Goal: Information Seeking & Learning: Find specific fact

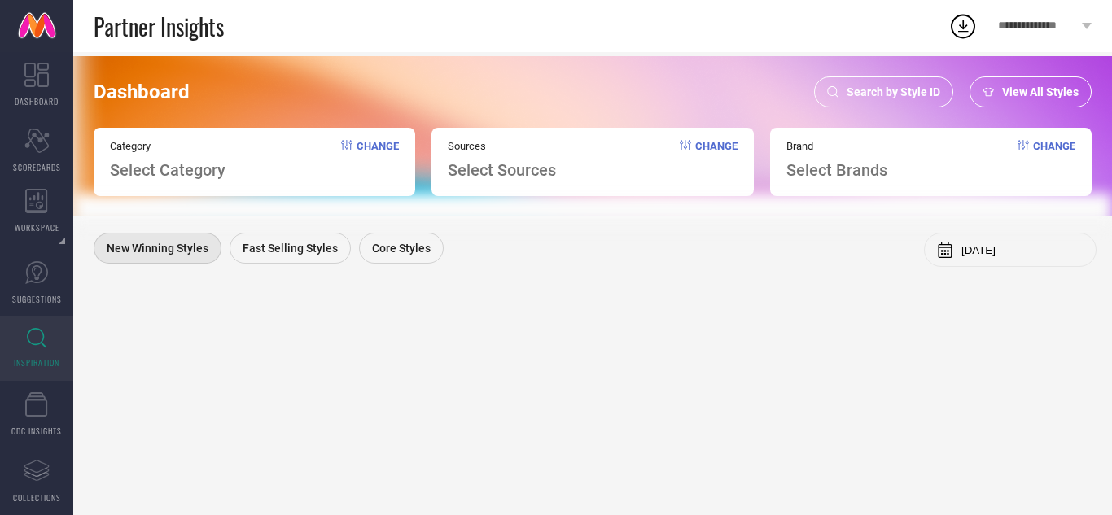
click at [865, 98] on span "Search by Style ID" at bounding box center [893, 91] width 94 height 13
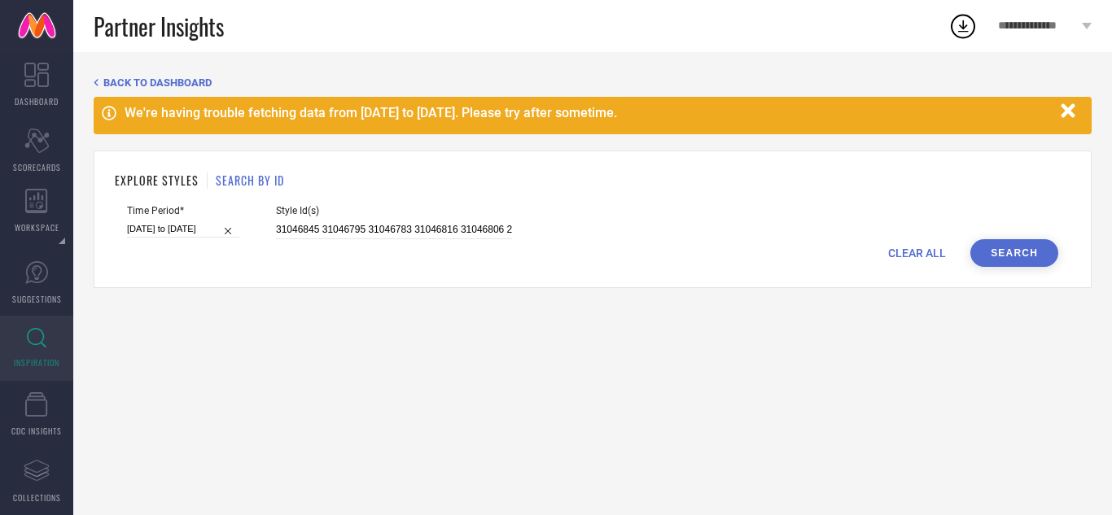
click at [924, 248] on span "CLEAR ALL" at bounding box center [917, 253] width 58 height 13
drag, startPoint x: 347, startPoint y: 219, endPoint x: 349, endPoint y: 229, distance: 10.7
click at [349, 229] on div "Style Id(s)" at bounding box center [394, 222] width 236 height 34
click at [349, 229] on input at bounding box center [394, 230] width 236 height 19
paste input "29864113 29864110 29864106 28963018 28963032 28963028 28962954 29864109 28962962"
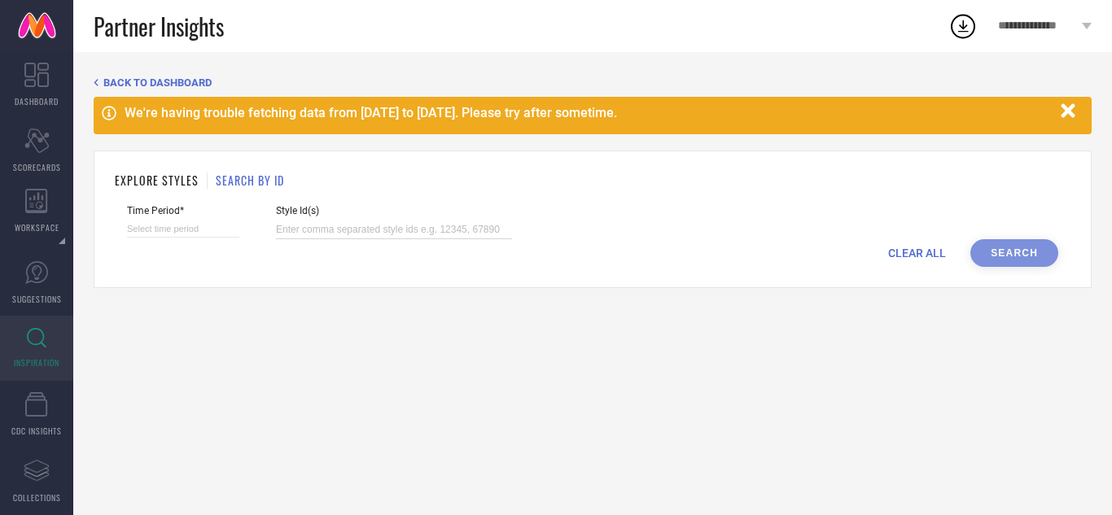
type input "29864113 29864110 29864106 28963018 28963032 28963028 28962954 29864109 28962962"
select select "8"
select select "2025"
select select "9"
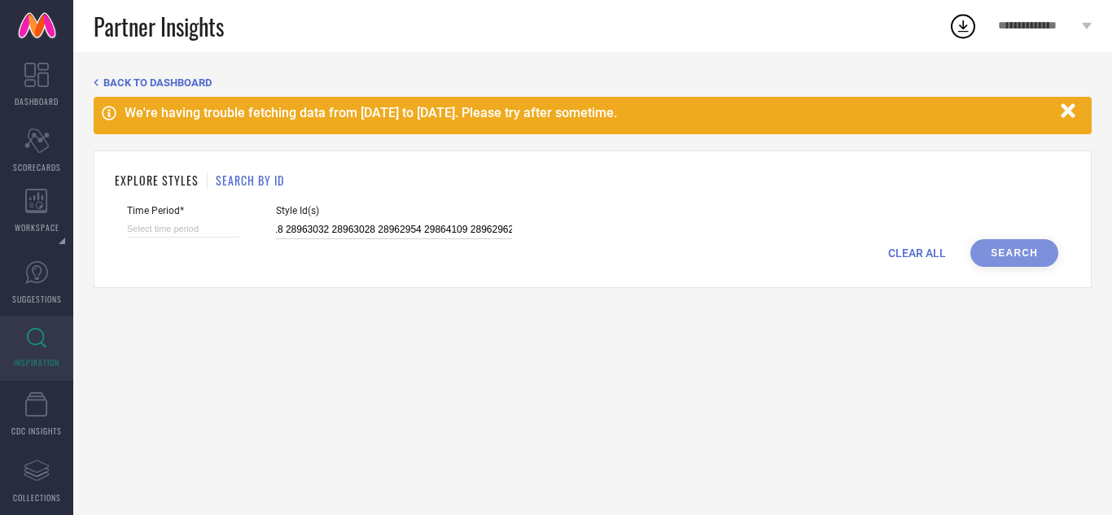
select select "2025"
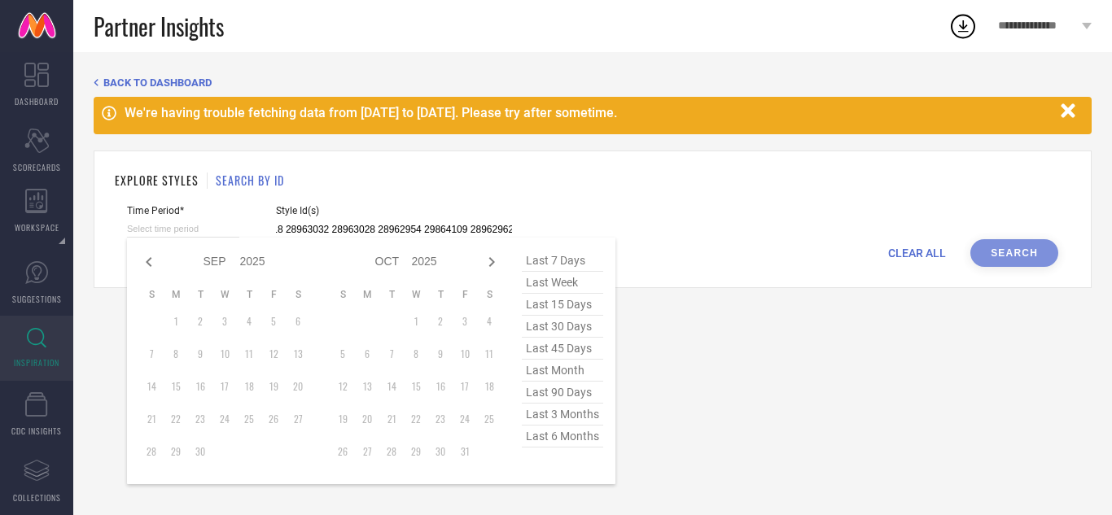
click at [206, 224] on input at bounding box center [183, 229] width 112 height 17
type input "29864113 29864110 29864106 28963018 28963032 28963028 28962954 29864109 28962962"
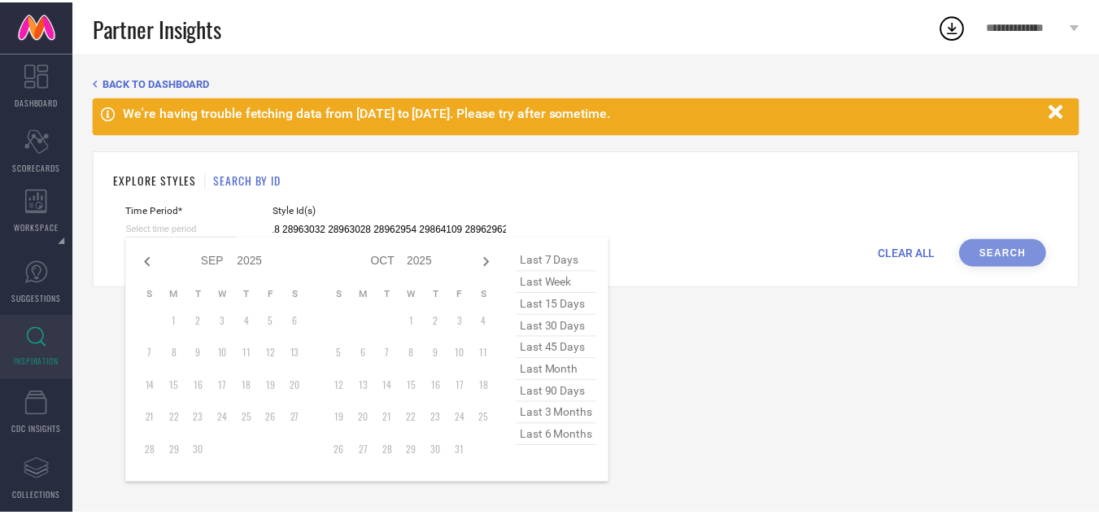
scroll to position [0, 0]
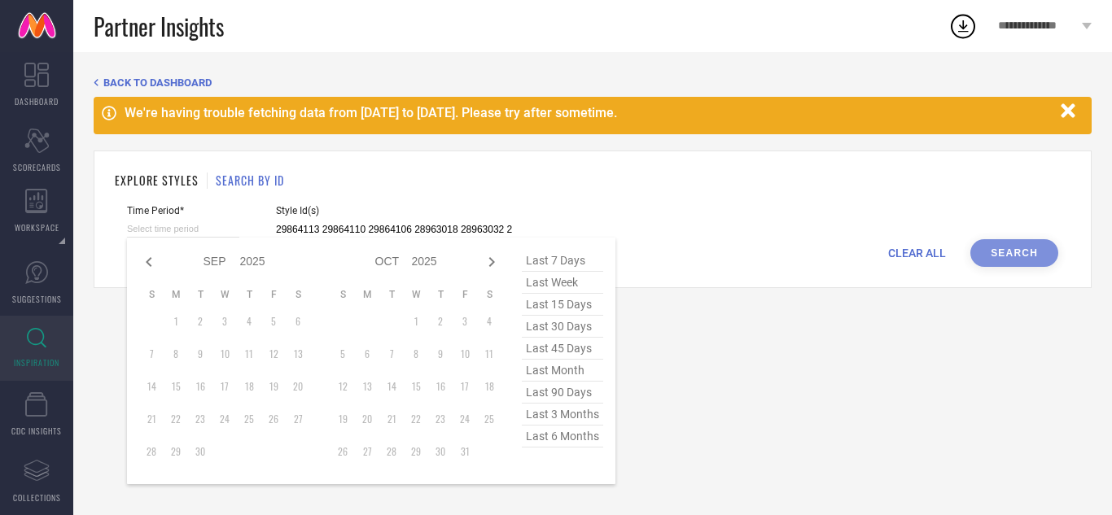
click at [554, 416] on span "last 3 months" at bounding box center [562, 415] width 81 height 22
type input "[DATE] to [DATE]"
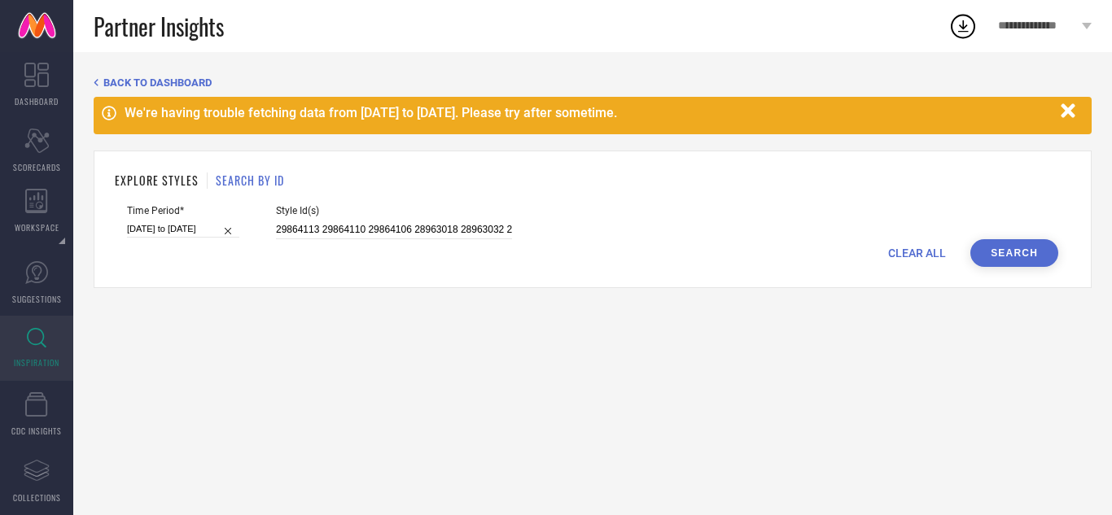
click at [1021, 252] on button "Search" at bounding box center [1014, 253] width 88 height 28
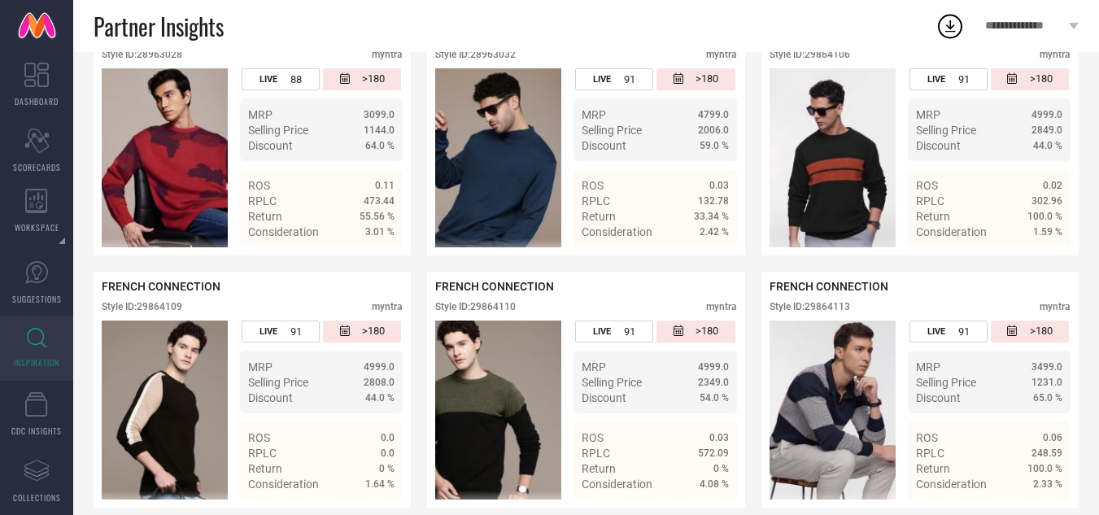
scroll to position [683, 0]
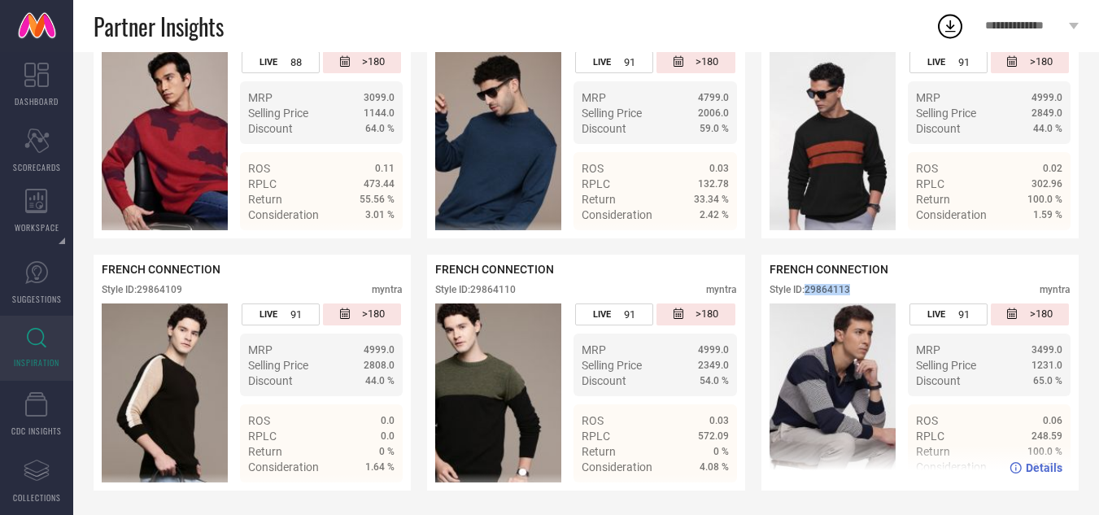
drag, startPoint x: 850, startPoint y: 290, endPoint x: 810, endPoint y: 293, distance: 40.0
click at [810, 293] on div "Style ID: 29864113" at bounding box center [810, 289] width 81 height 11
copy div "29864113"
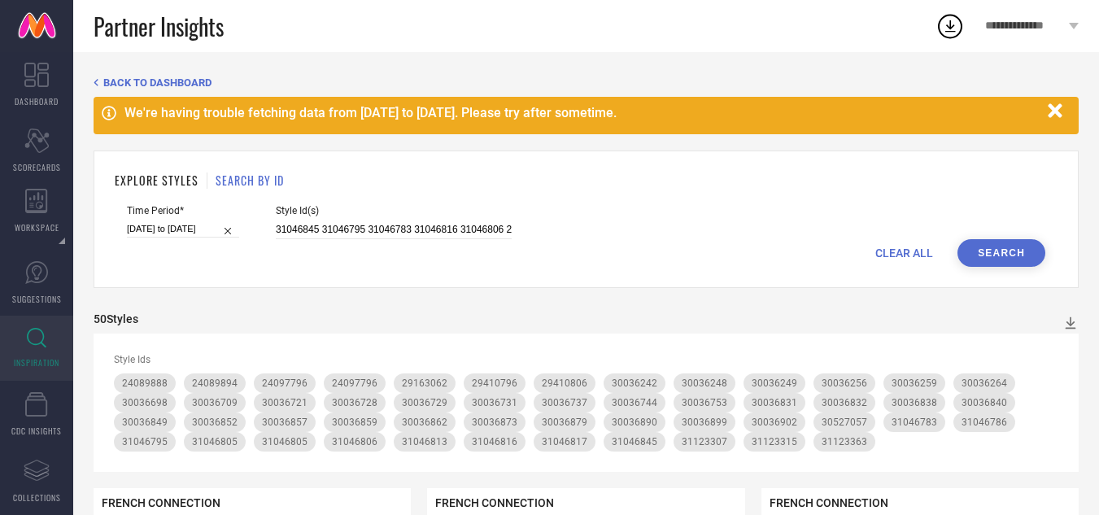
click at [902, 252] on span "CLEAR ALL" at bounding box center [905, 253] width 58 height 13
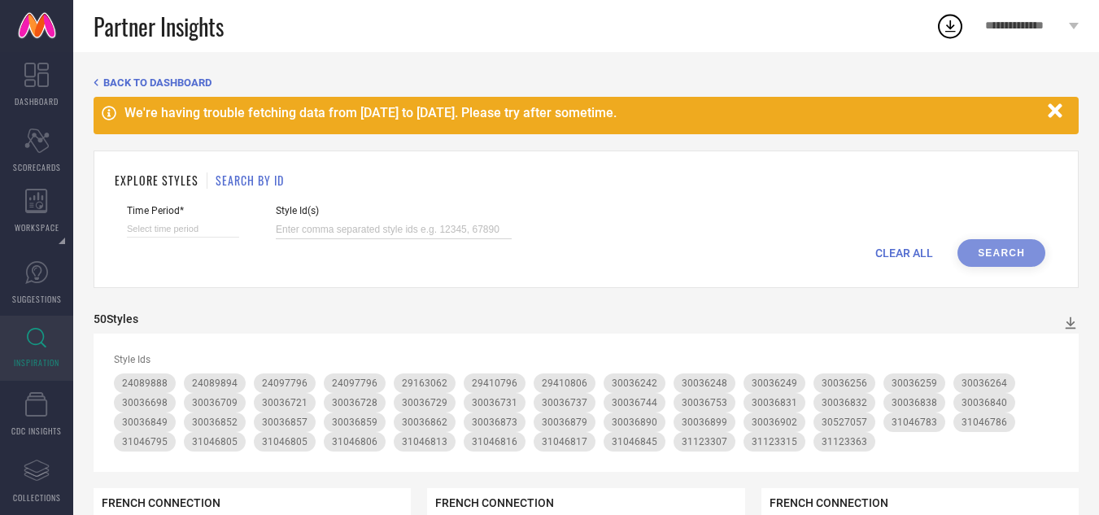
click at [438, 230] on input at bounding box center [394, 230] width 236 height 19
paste input "29200780 29200750 29200720 23362984 29200722 29330812 30391984 30391980 2933068…"
type input "29200780 29200750 29200720 23362984 29200722 29330812 30391984 30391980 2933068…"
select select "8"
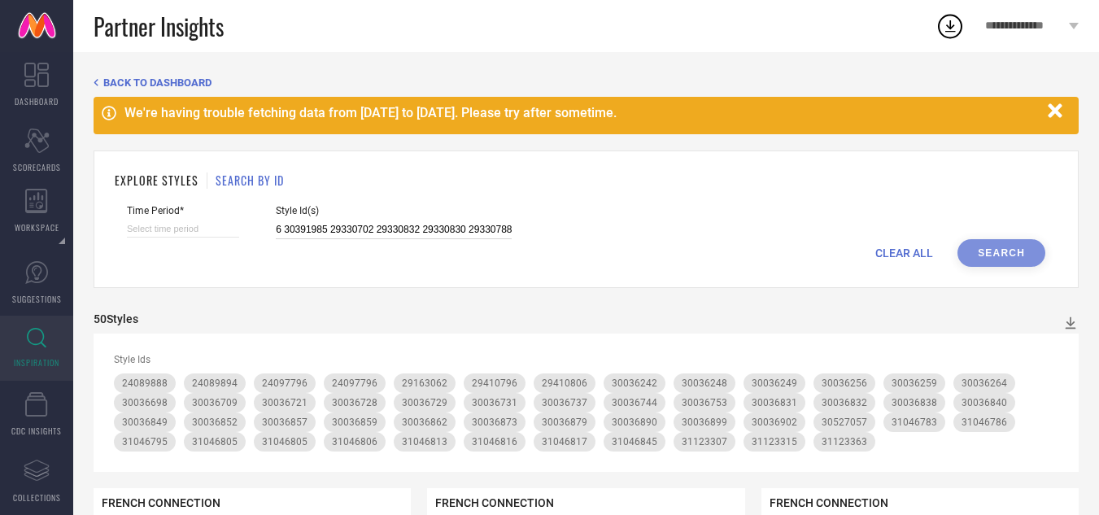
select select "2025"
select select "9"
select select "2025"
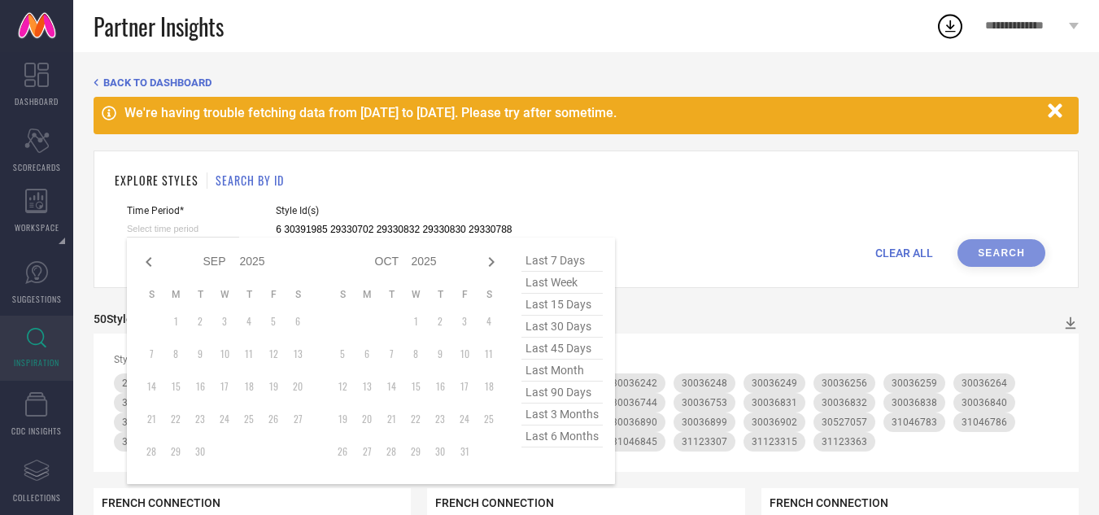
click at [214, 221] on input at bounding box center [183, 229] width 112 height 17
type input "29200780 29200750 29200720 23362984 29200722 29330812 30391984 30391980 2933068…"
click at [582, 424] on span "last 3 months" at bounding box center [562, 415] width 81 height 22
type input "[DATE] to [DATE]"
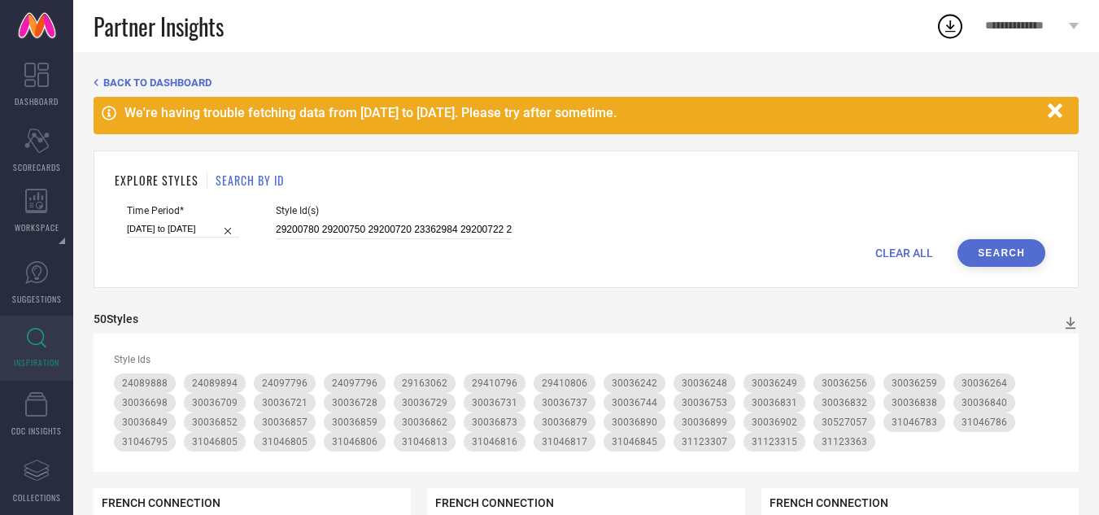
click at [985, 259] on button "Search" at bounding box center [1002, 253] width 88 height 28
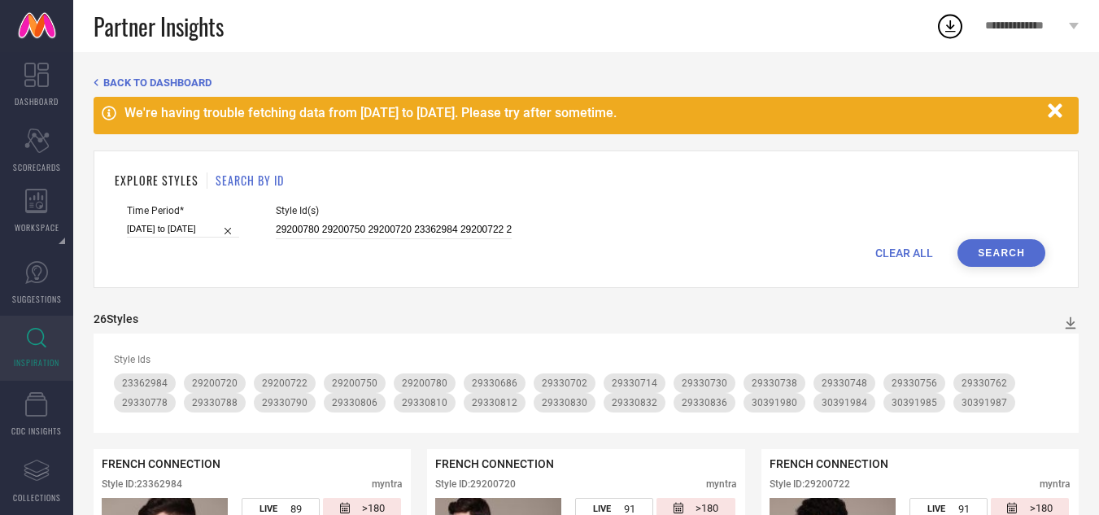
click at [889, 247] on span "CLEAR ALL" at bounding box center [905, 253] width 58 height 13
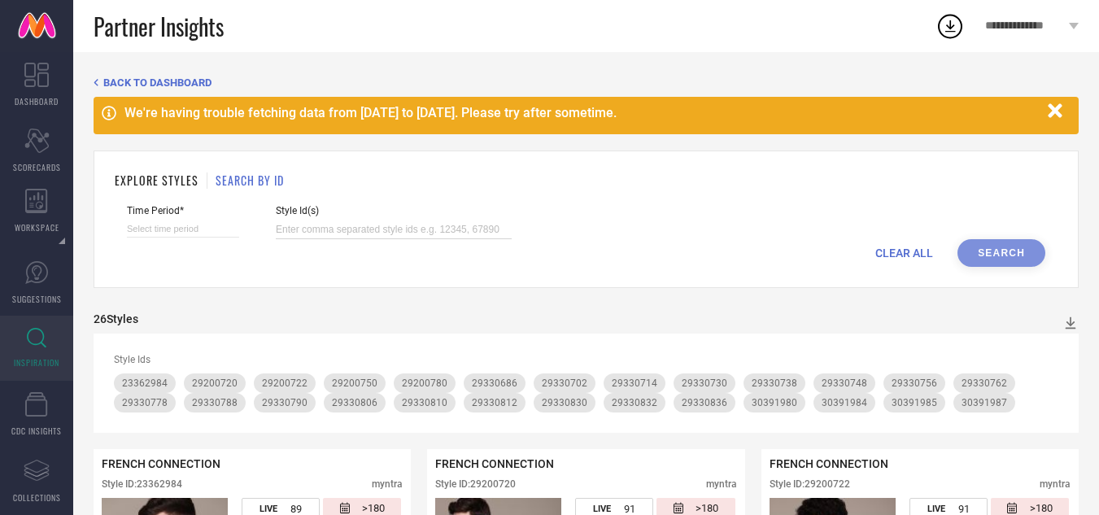
click at [384, 229] on input at bounding box center [394, 230] width 236 height 19
paste input "28968354 28968360 29772280 28968362 28968358 28968356 29772282 29772274 29772276"
type input "28968354 28968360 29772280 28968362 28968358 28968356 29772282 29772274 29772276"
click at [188, 229] on input at bounding box center [183, 229] width 112 height 17
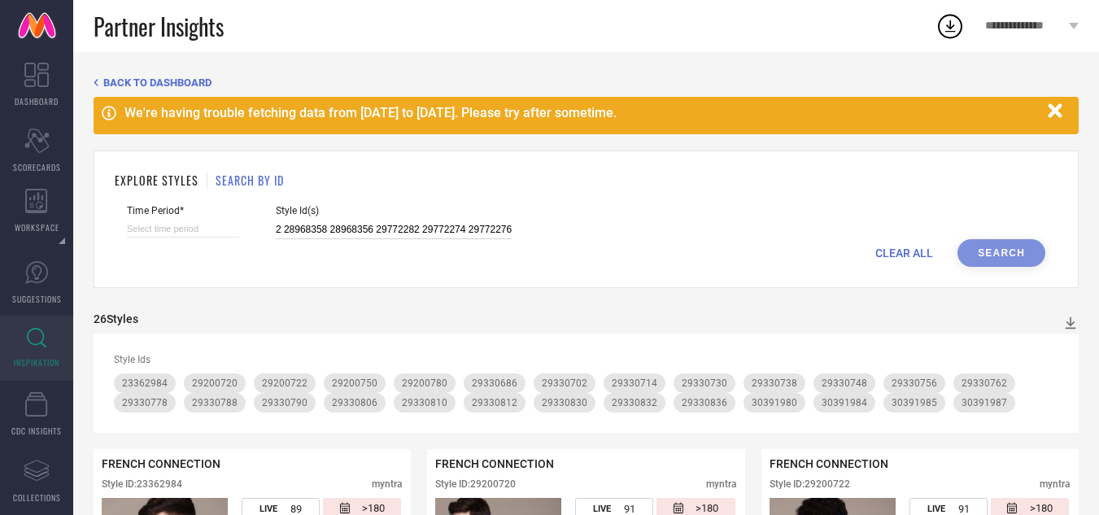
select select "8"
select select "2025"
select select "9"
select select "2025"
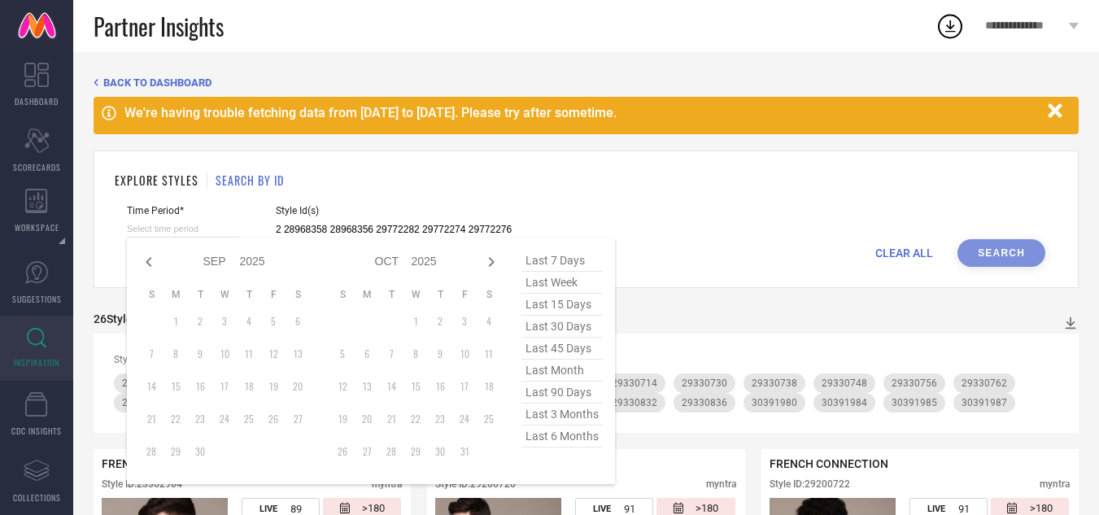
type input "28968354 28968360 29772280 28968362 28968358 28968356 29772282 29772274 29772276"
click at [539, 423] on span "last 3 months" at bounding box center [562, 415] width 81 height 22
type input "[DATE] to [DATE]"
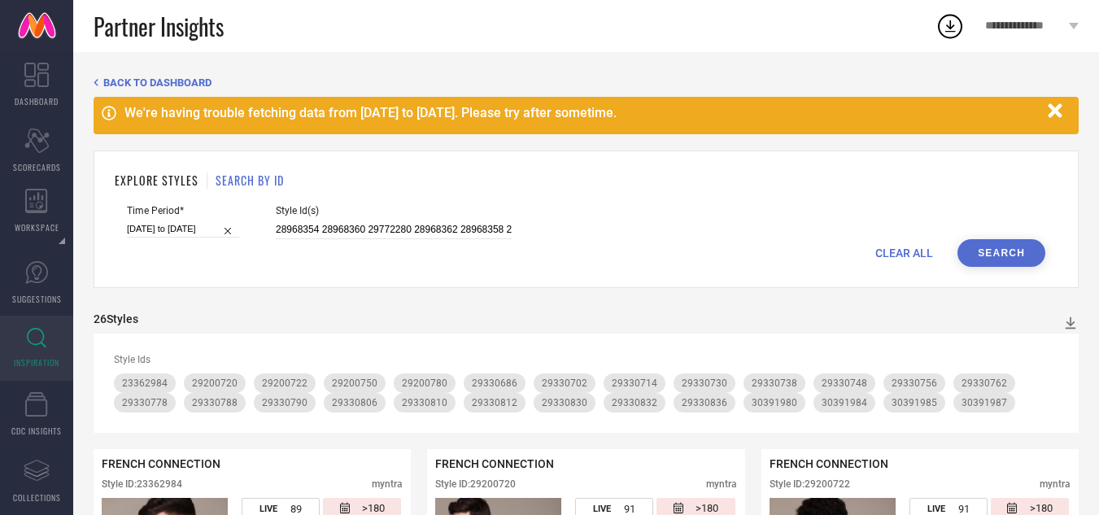
click at [1020, 253] on button "Search" at bounding box center [1002, 253] width 88 height 28
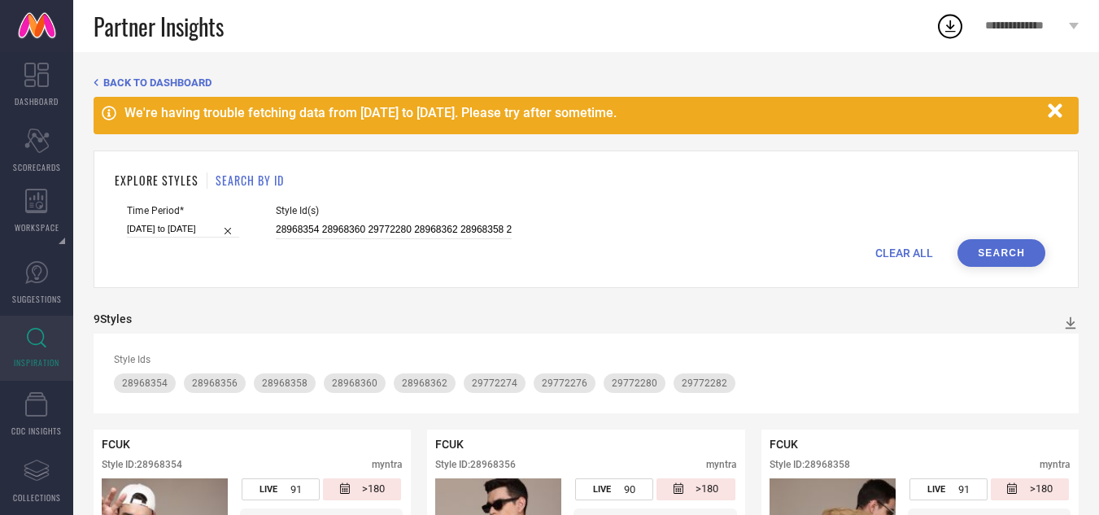
click at [906, 247] on span "CLEAR ALL" at bounding box center [905, 253] width 58 height 13
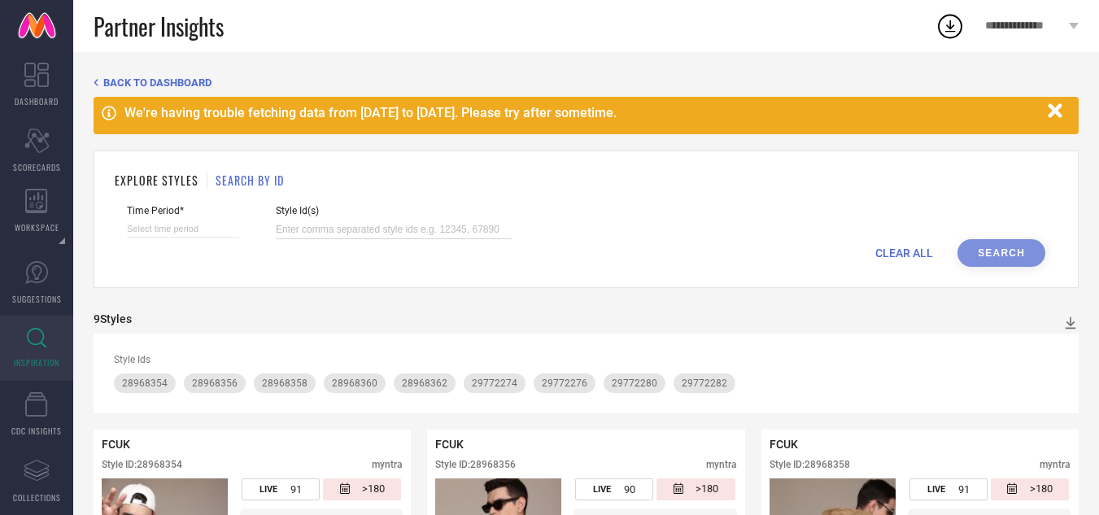
click at [413, 232] on input at bounding box center [394, 230] width 236 height 19
paste input "32364069 32364049 32364054 32364034 32364029 32364061 32364048 32364050 3236406…"
type input "32364069 32364049 32364054 32364034 32364029 32364061 32364048 32364050 3236406…"
click at [190, 227] on input at bounding box center [183, 229] width 112 height 17
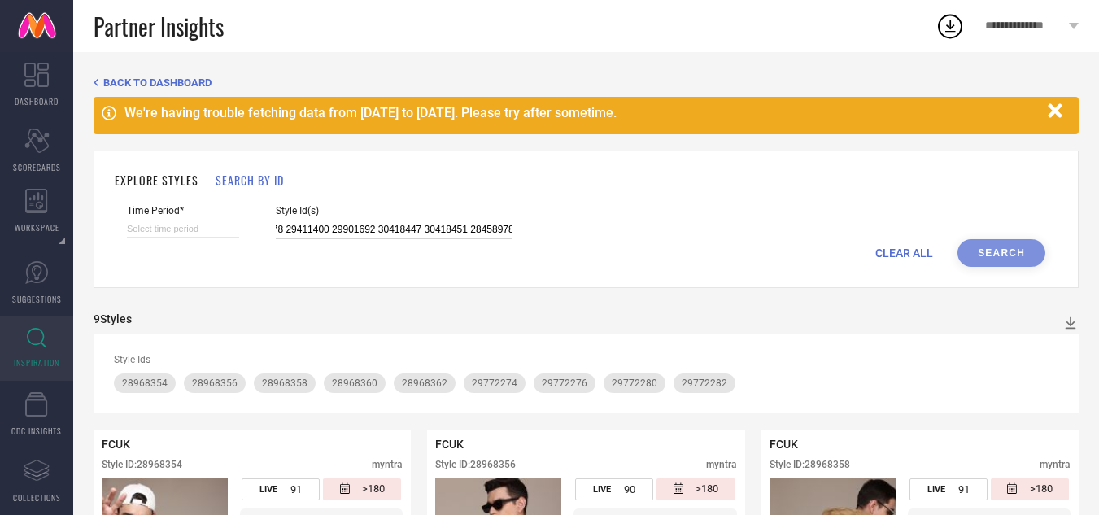
select select "8"
select select "2025"
select select "9"
select select "2025"
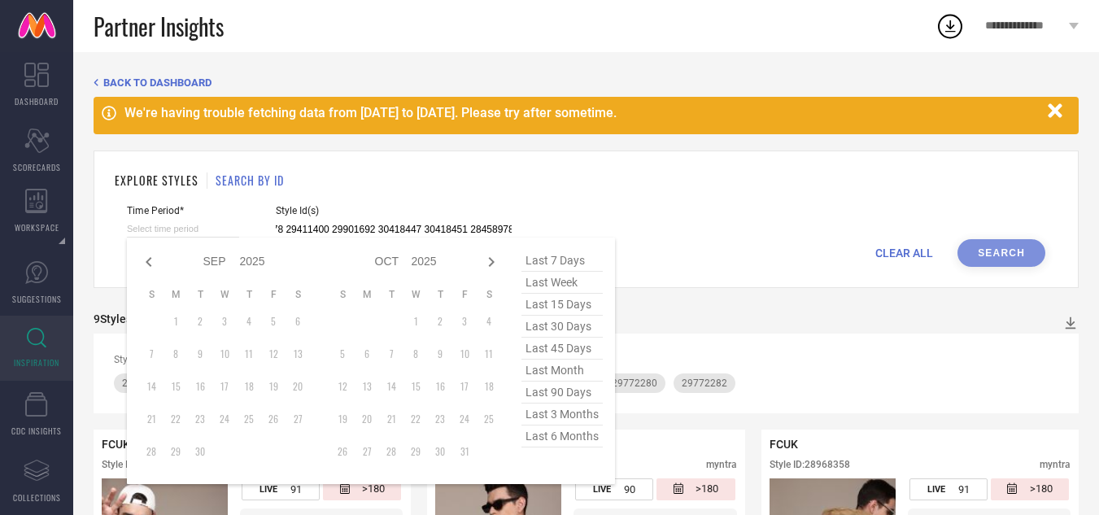
type input "32364069 32364049 32364054 32364034 32364029 32364061 32364048 32364050 3236406…"
click at [552, 418] on span "last 3 months" at bounding box center [562, 415] width 81 height 22
type input "[DATE] to [DATE]"
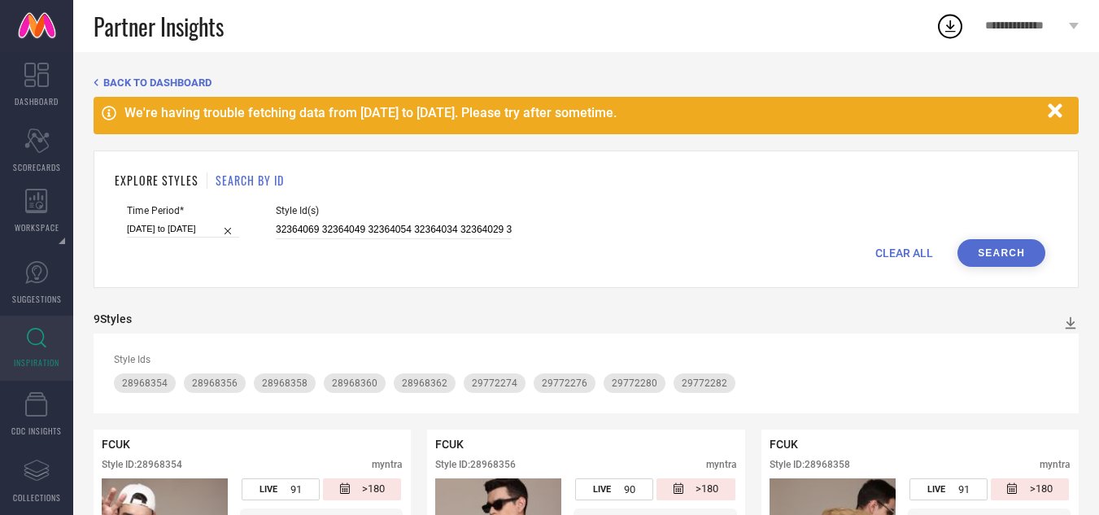
click at [1007, 254] on button "Search" at bounding box center [1002, 253] width 88 height 28
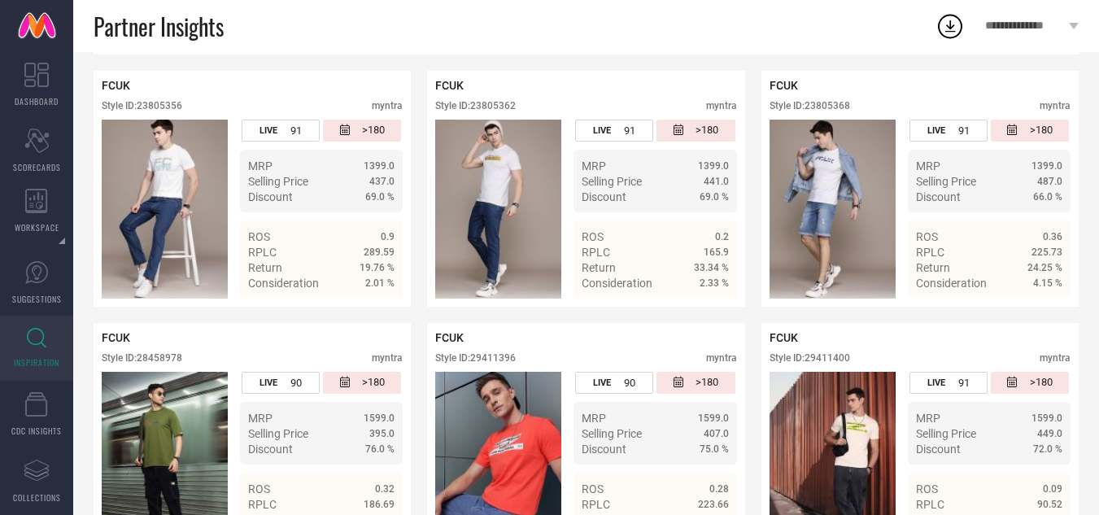
scroll to position [413, 0]
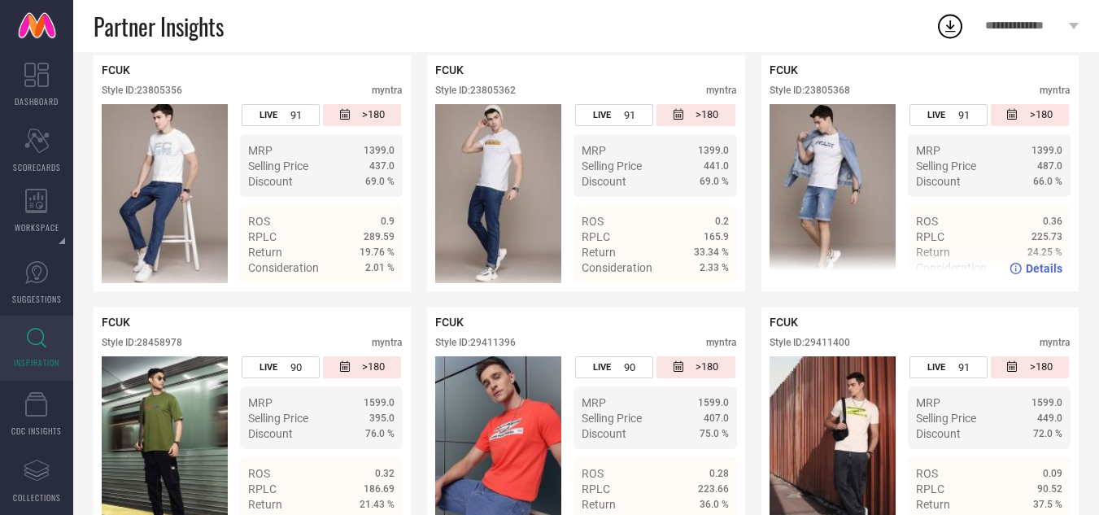
click at [858, 90] on div "Style ID: 23805368 myntra" at bounding box center [920, 95] width 301 height 20
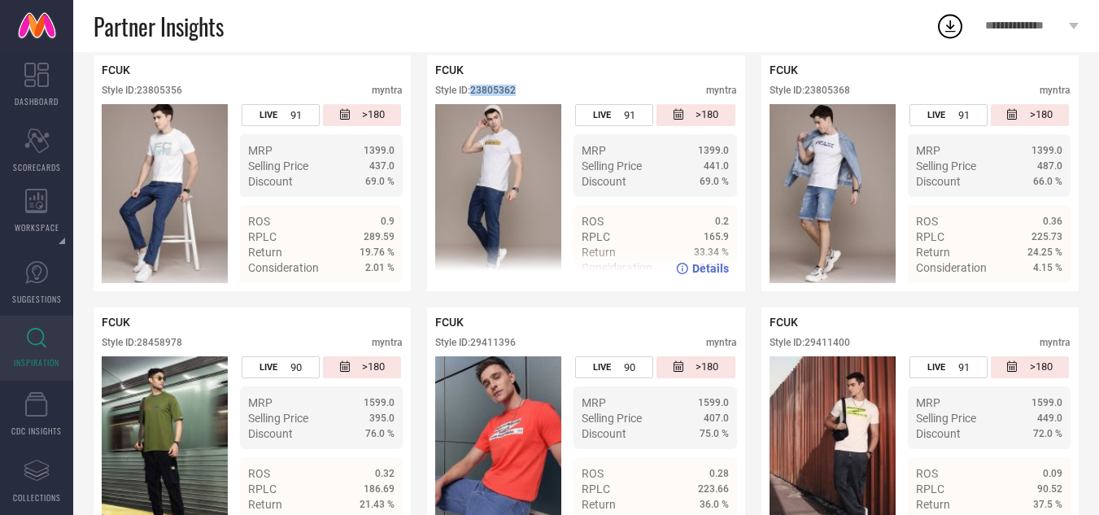
drag, startPoint x: 519, startPoint y: 93, endPoint x: 473, endPoint y: 90, distance: 46.4
click at [473, 90] on div "Style ID: 23805362 myntra" at bounding box center [585, 95] width 301 height 20
copy div "23805362"
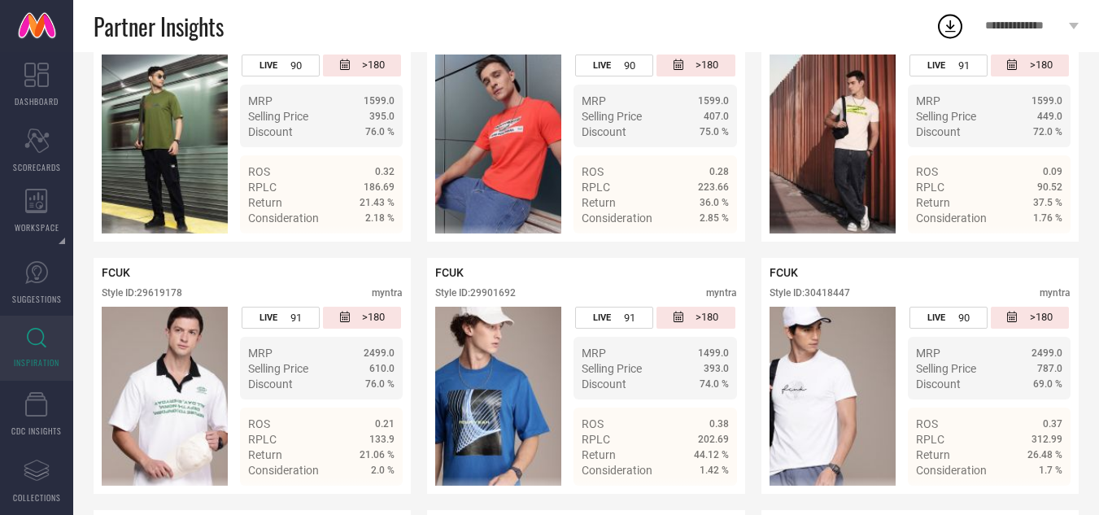
scroll to position [786, 0]
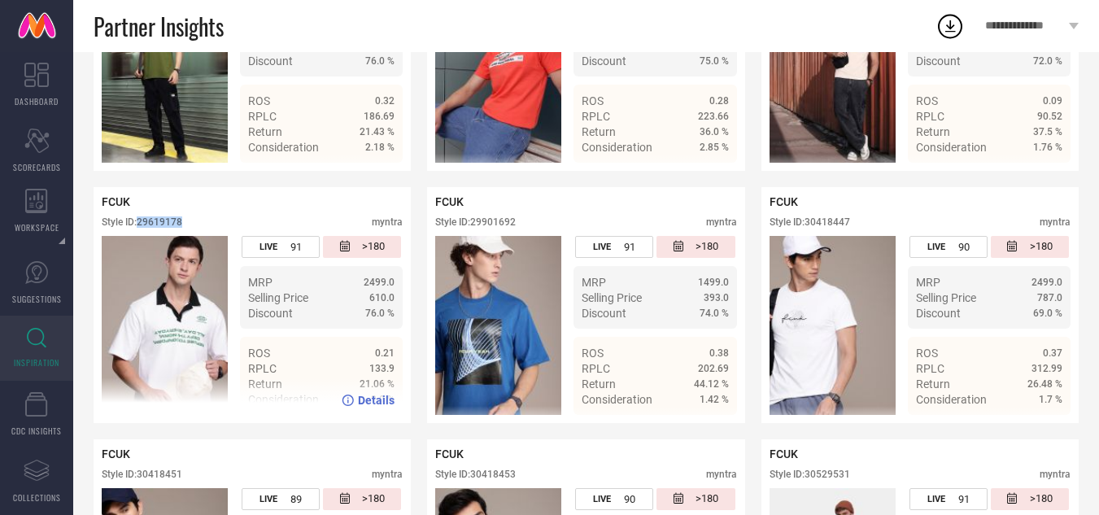
drag, startPoint x: 194, startPoint y: 223, endPoint x: 139, endPoint y: 221, distance: 55.4
click at [139, 221] on div "Style ID: 29619178 myntra" at bounding box center [252, 226] width 301 height 20
copy div "29619178"
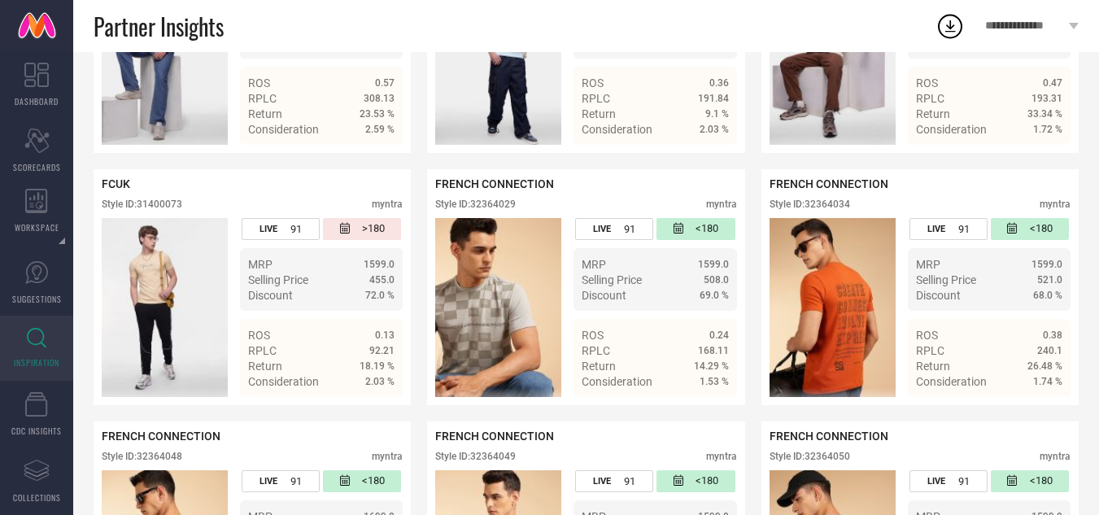
scroll to position [1824, 0]
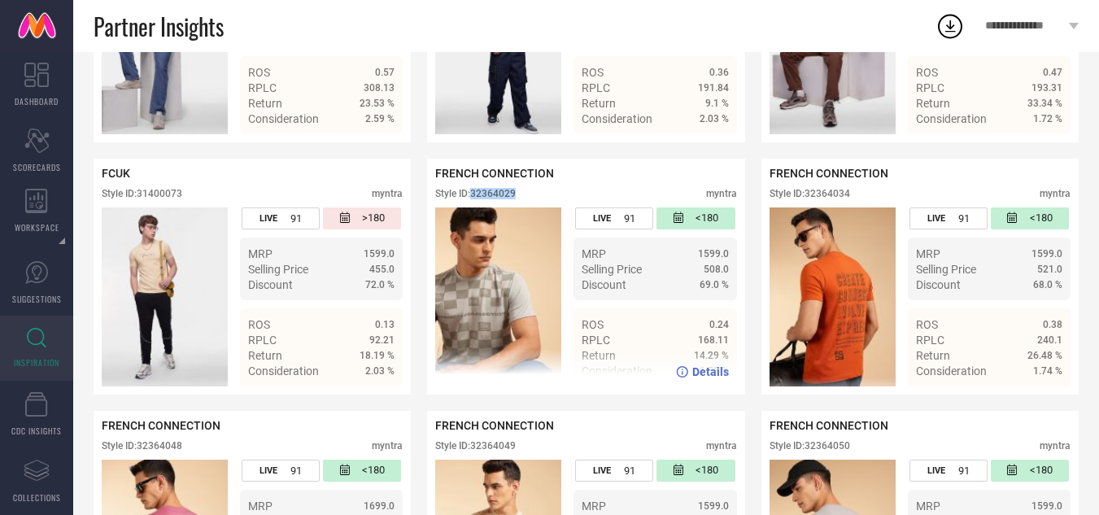
drag, startPoint x: 527, startPoint y: 200, endPoint x: 476, endPoint y: 201, distance: 51.3
click at [476, 201] on div "Style ID: 32364029 myntra" at bounding box center [585, 198] width 301 height 20
copy div "32364029"
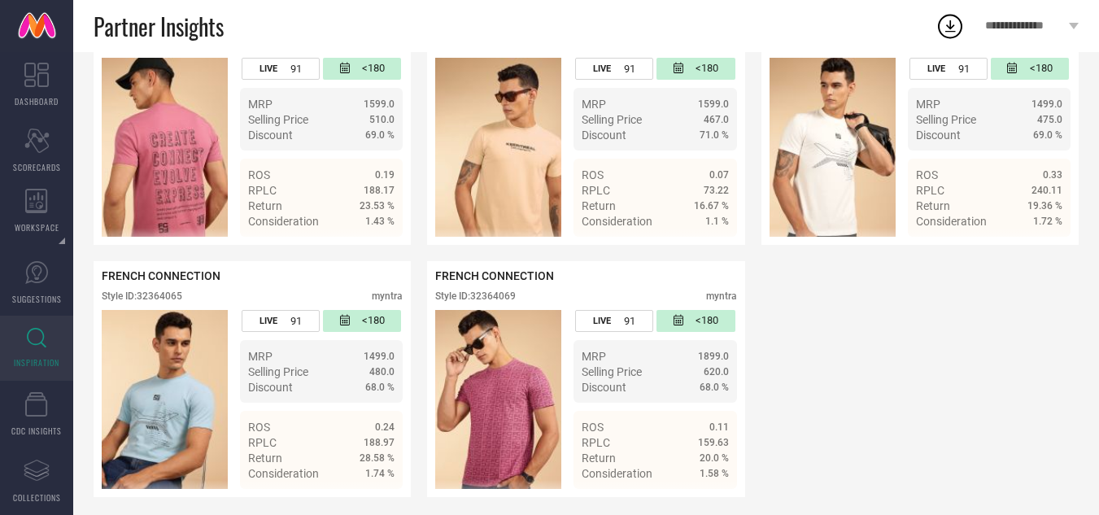
scroll to position [2483, 0]
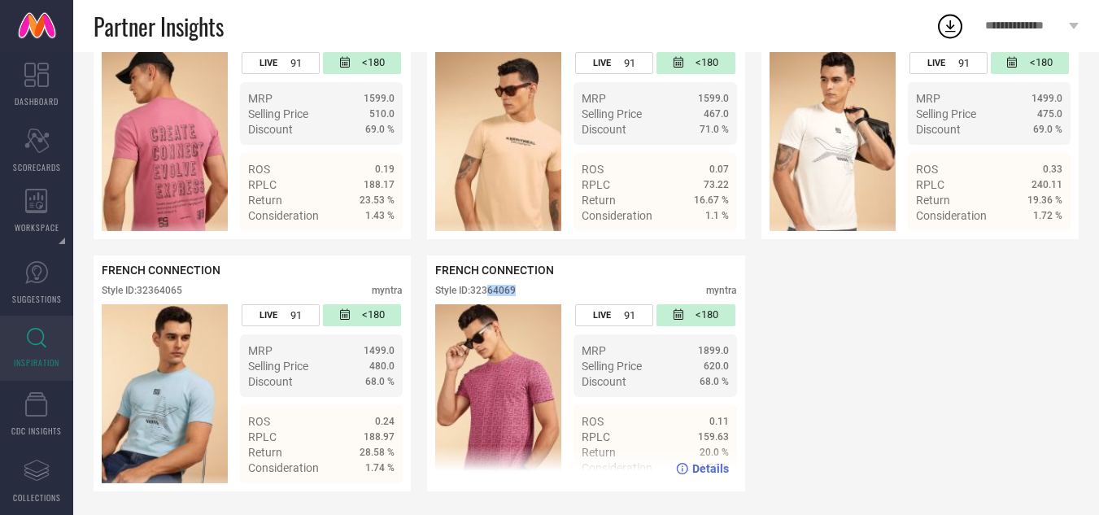
drag, startPoint x: 534, startPoint y: 298, endPoint x: 485, endPoint y: 297, distance: 48.8
click at [485, 297] on div "Style ID: 32364069 myntra" at bounding box center [585, 295] width 301 height 20
drag, startPoint x: 476, startPoint y: 298, endPoint x: 535, endPoint y: 303, distance: 58.8
click at [535, 303] on div "Style ID: 32364069 myntra" at bounding box center [585, 295] width 301 height 20
copy div "32364069"
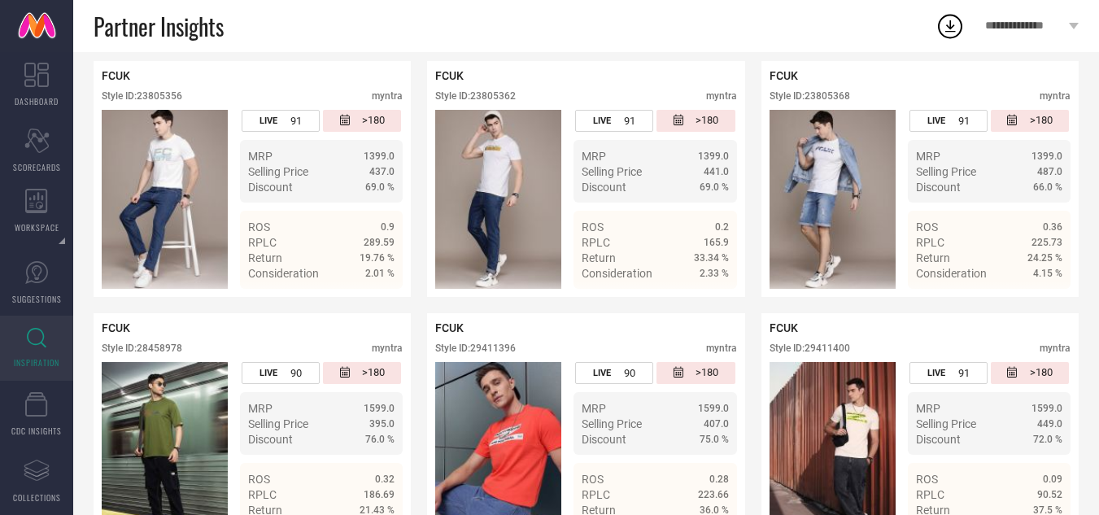
scroll to position [0, 0]
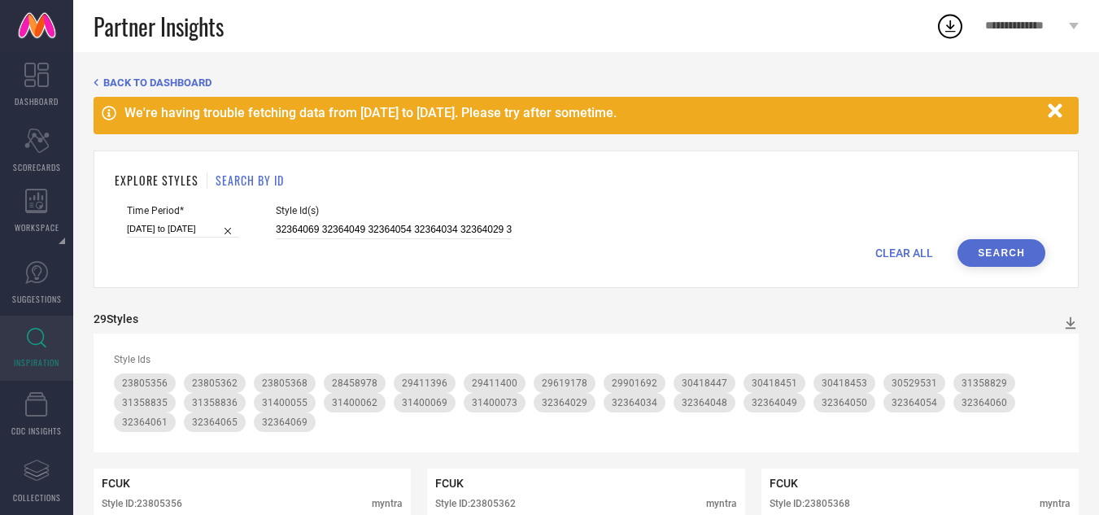
click at [893, 256] on span "CLEAR ALL" at bounding box center [905, 253] width 58 height 13
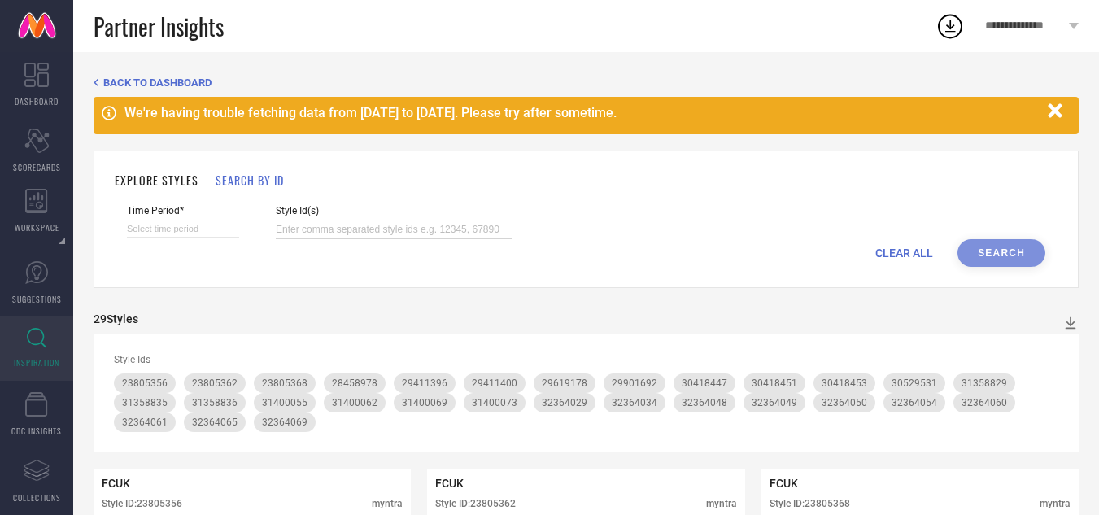
click at [347, 226] on input at bounding box center [394, 230] width 236 height 19
paste input "29200780 29200750 29200720 23362984 29200722 29330812 30391984 30391980 2933068…"
type input "29200780 29200750 29200720 23362984 29200722 29330812 30391984 30391980 2933068…"
select select "8"
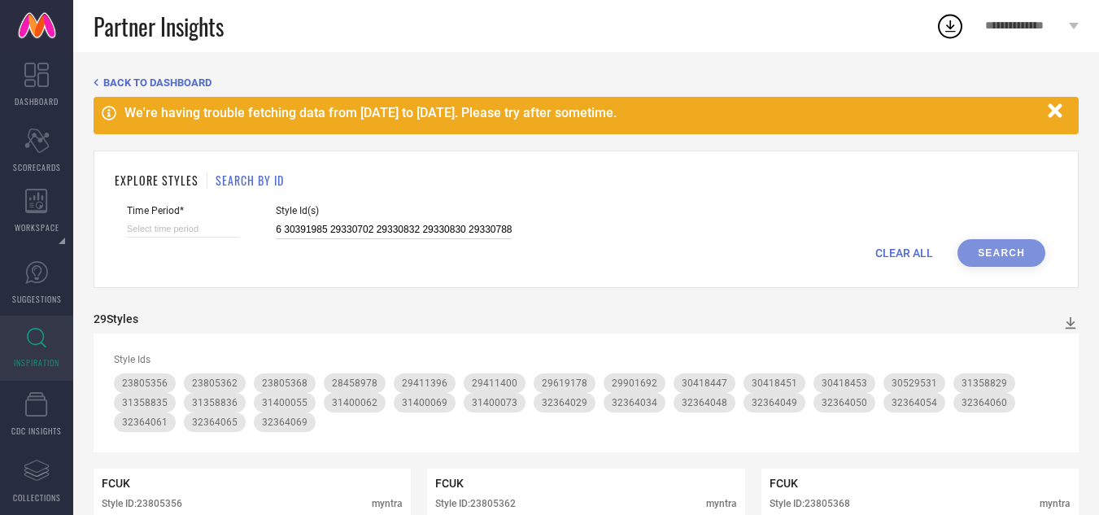
select select "2025"
select select "9"
select select "2025"
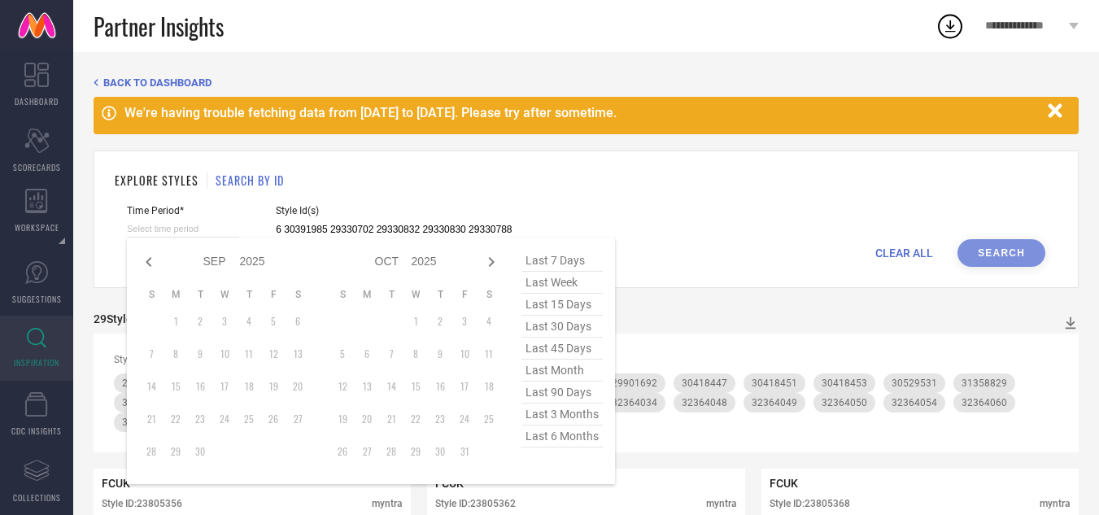
click at [174, 224] on input at bounding box center [183, 229] width 112 height 17
type input "29200780 29200750 29200720 23362984 29200722 29330812 30391984 30391980 2933068…"
click at [564, 415] on span "last 3 months" at bounding box center [562, 415] width 81 height 22
type input "[DATE] to [DATE]"
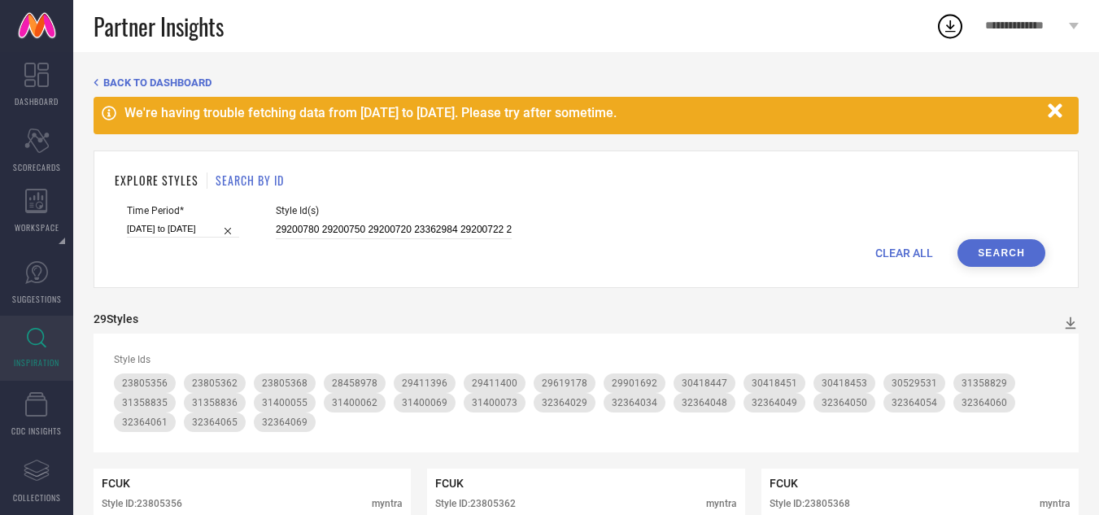
click at [1004, 254] on button "Search" at bounding box center [1002, 253] width 88 height 28
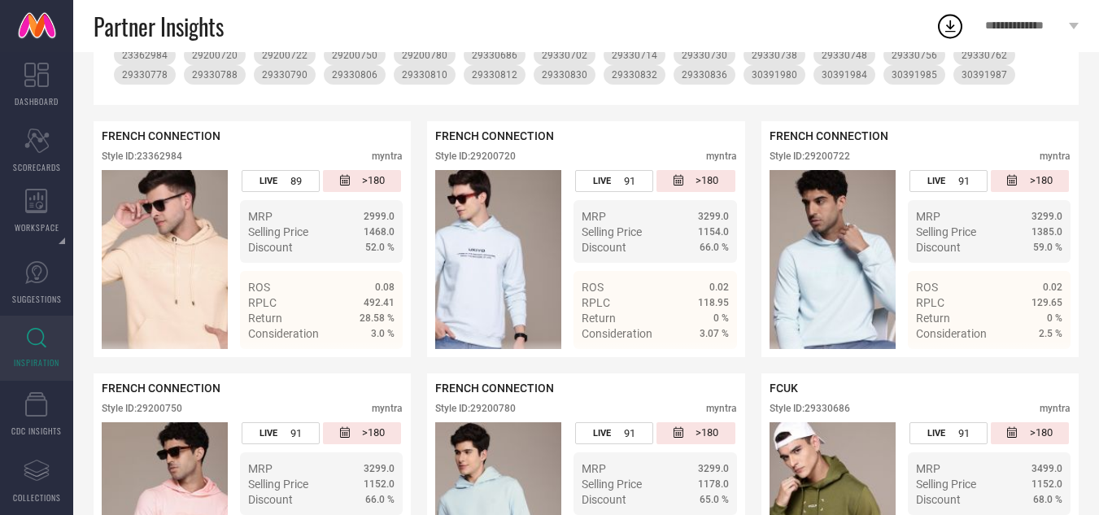
scroll to position [339, 0]
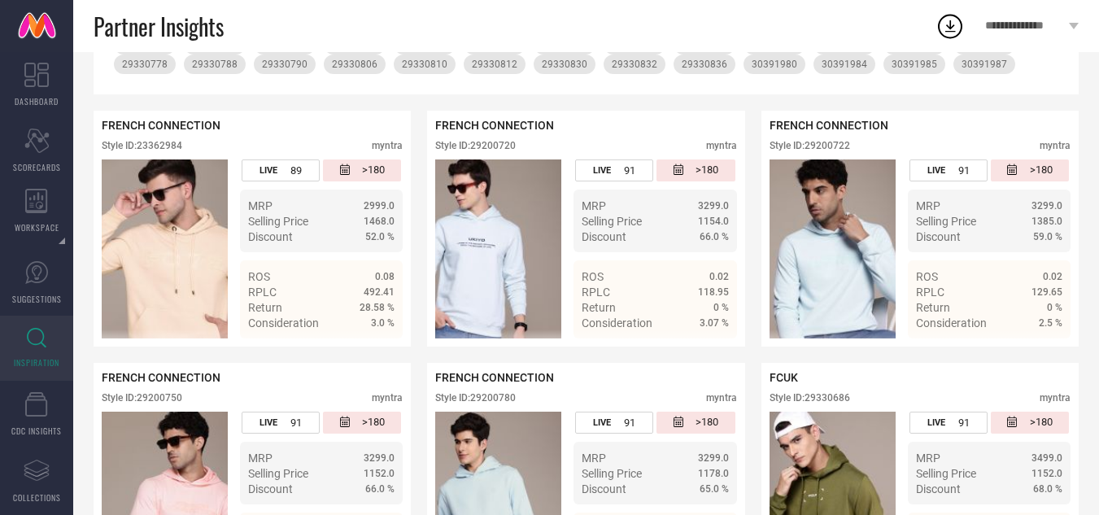
drag, startPoint x: 1107, startPoint y: 177, endPoint x: 684, endPoint y: 397, distance: 476.8
click at [684, 397] on div "Style ID: 29200780 myntra" at bounding box center [585, 402] width 301 height 20
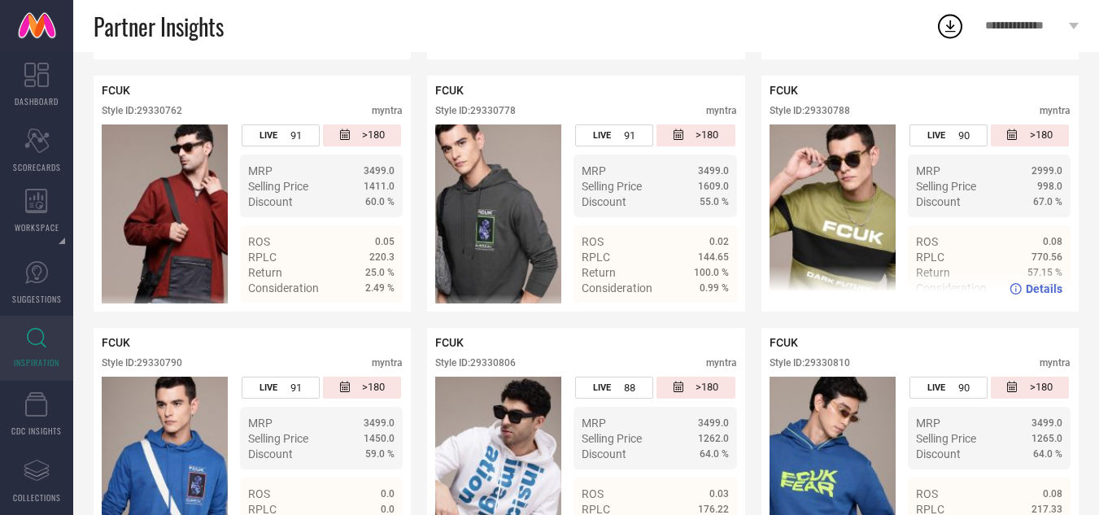
scroll to position [1386, 0]
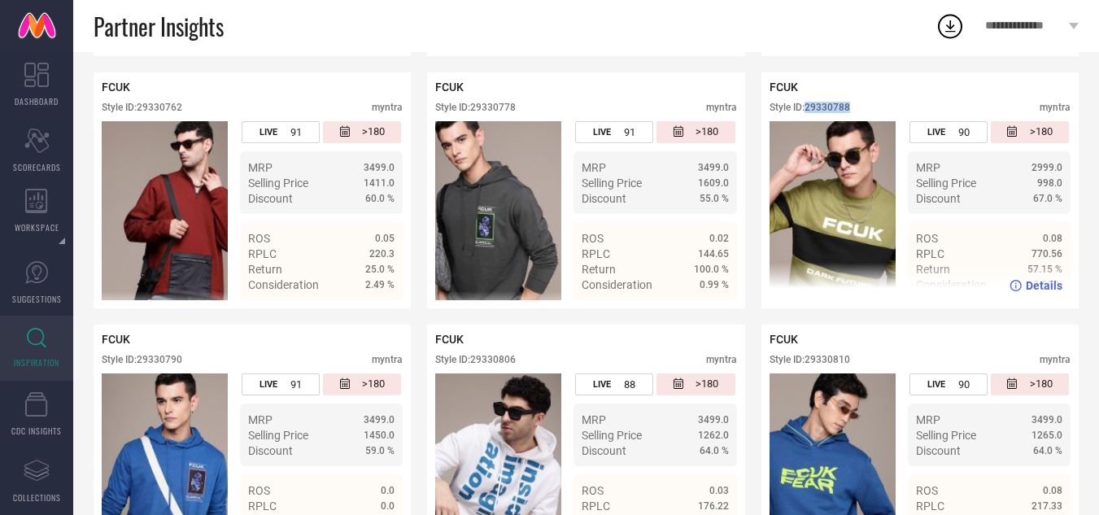
drag, startPoint x: 856, startPoint y: 108, endPoint x: 809, endPoint y: 107, distance: 47.2
click at [809, 107] on div "Style ID: 29330788 myntra" at bounding box center [920, 112] width 301 height 20
copy div "29330788"
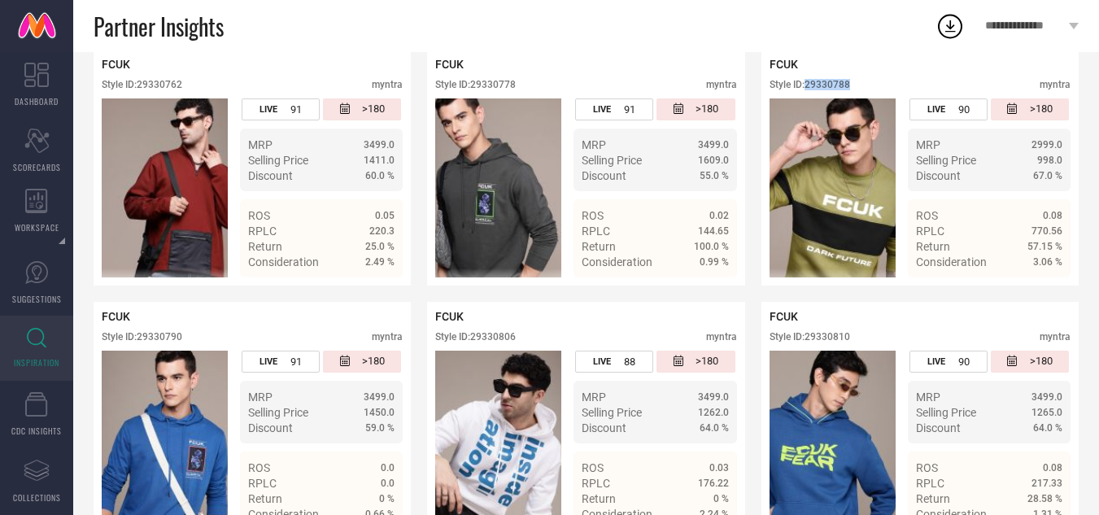
scroll to position [1400, 0]
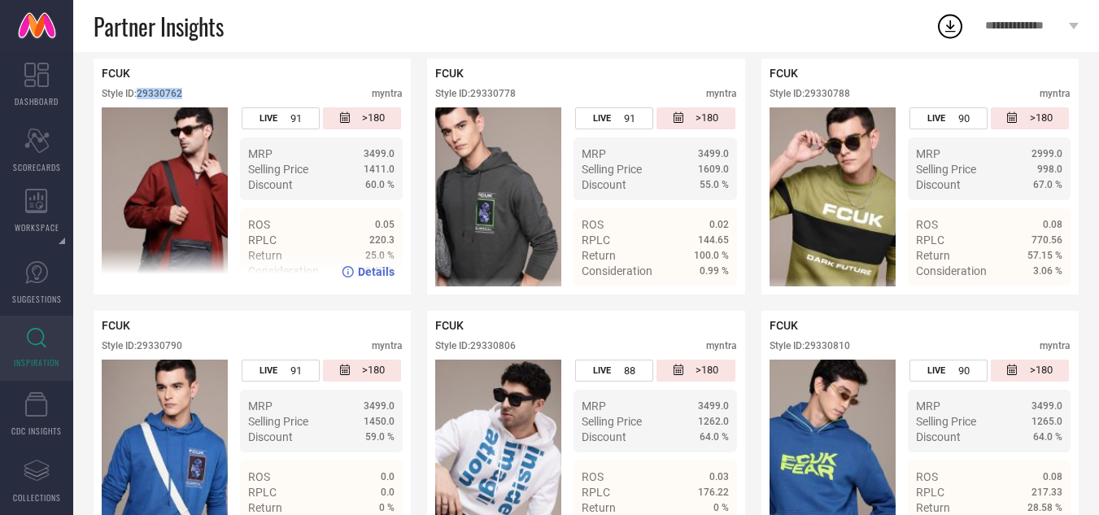
drag, startPoint x: 192, startPoint y: 94, endPoint x: 140, endPoint y: 100, distance: 52.5
click at [140, 100] on div "Style ID: 29330762 myntra" at bounding box center [252, 98] width 301 height 20
copy div "29330762"
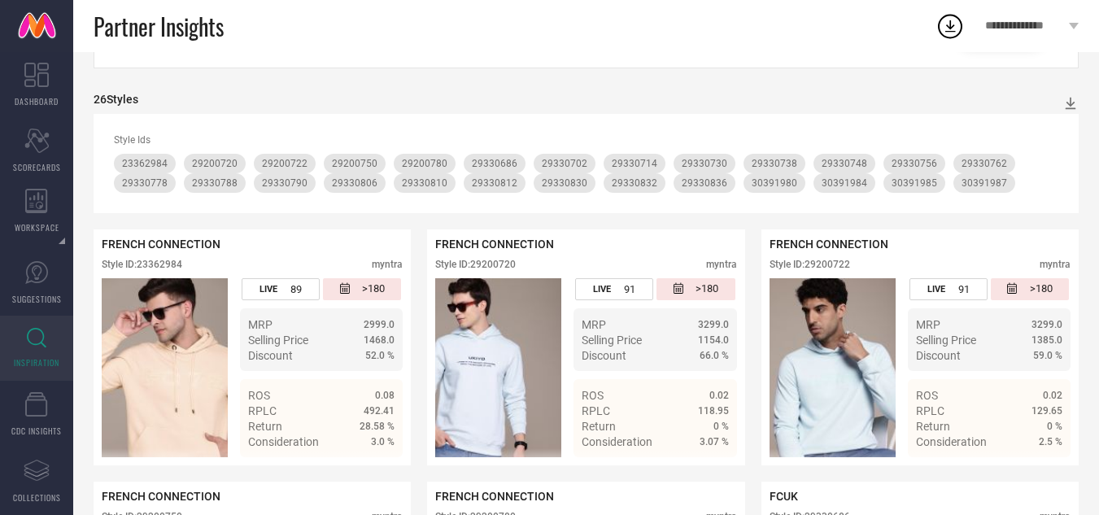
scroll to position [211, 0]
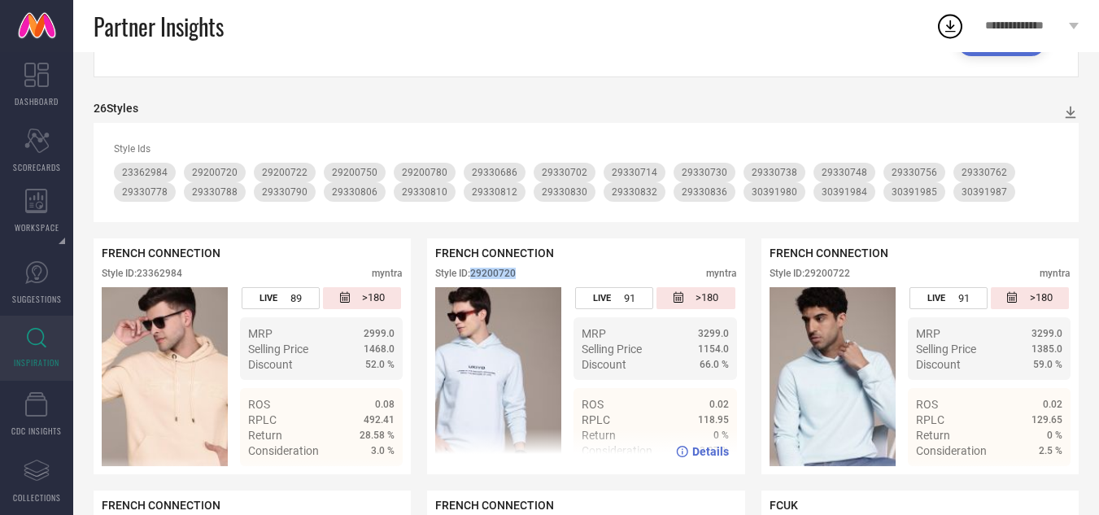
drag, startPoint x: 525, startPoint y: 274, endPoint x: 475, endPoint y: 268, distance: 50.1
click at [475, 268] on div "FRENCH CONNECTION Style ID: 29200720 myntra" at bounding box center [585, 267] width 301 height 41
copy div "29200720"
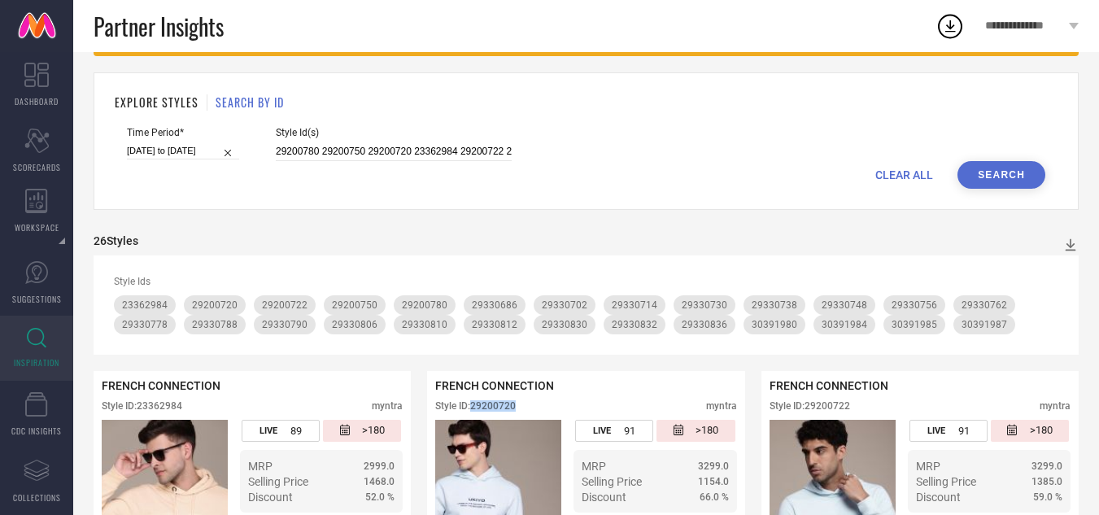
scroll to position [0, 0]
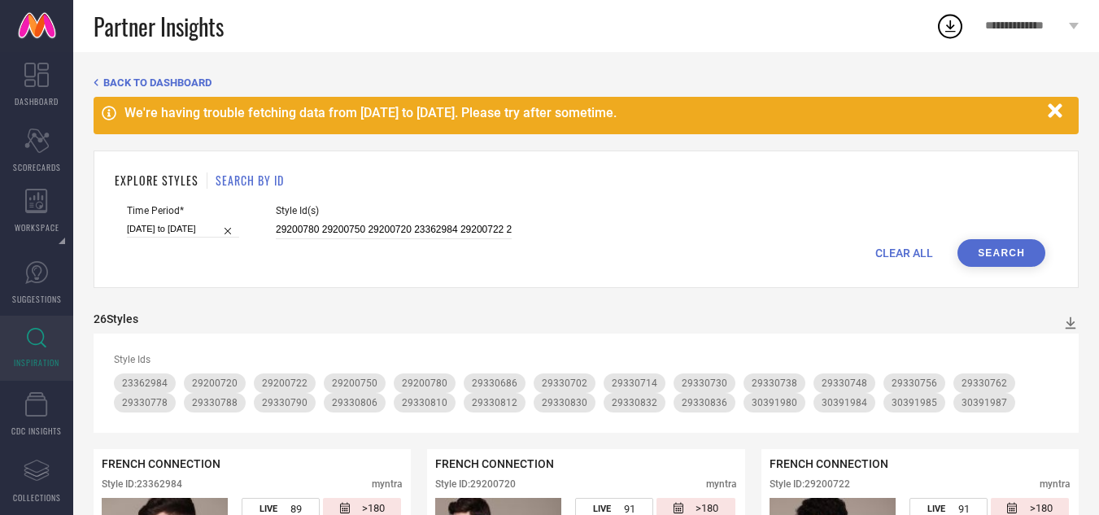
click at [906, 256] on span "CLEAR ALL" at bounding box center [905, 253] width 58 height 13
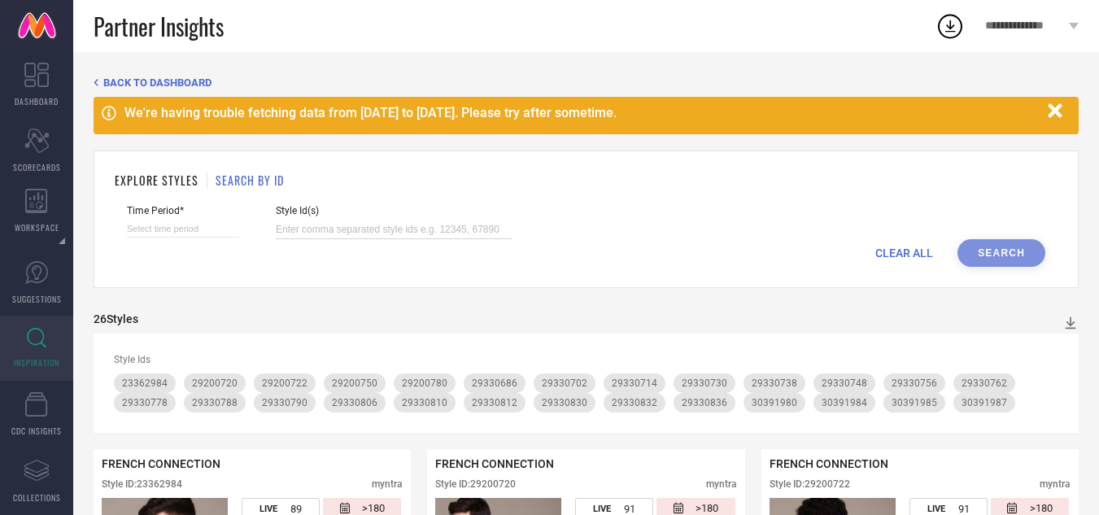
click at [378, 226] on input at bounding box center [394, 230] width 236 height 19
paste input "28962978 28963040 28963008 28962972"
type input "28962978 28963040 28963008 28962972"
select select "8"
select select "2025"
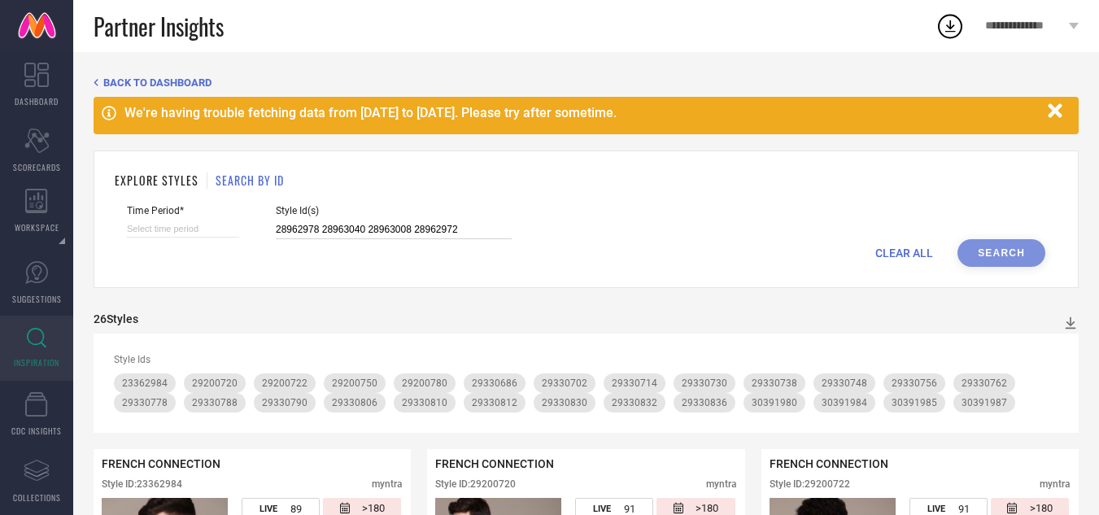
select select "9"
select select "2025"
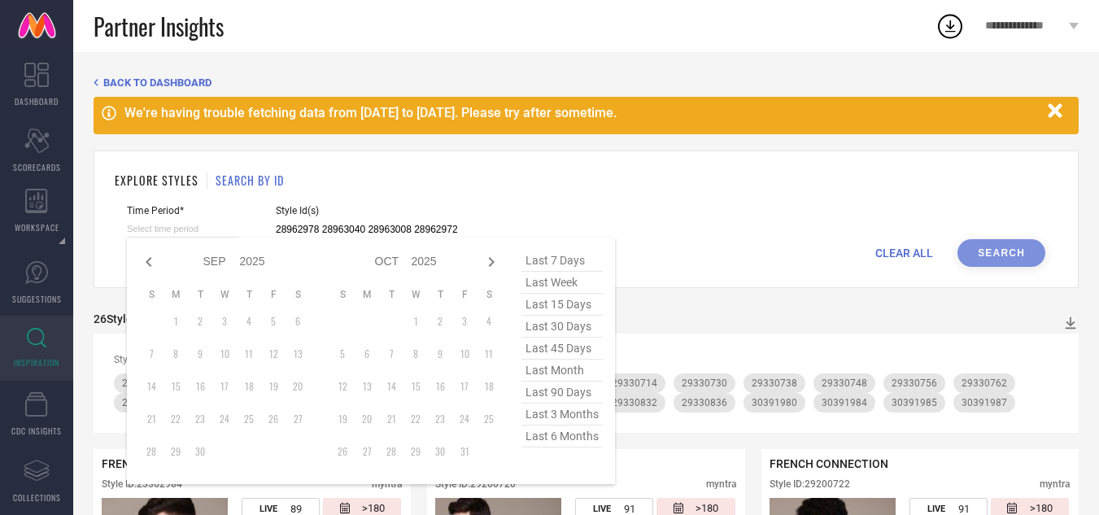
click at [182, 227] on input at bounding box center [183, 229] width 112 height 17
type input "28962978 28963040 28963008 28962972"
click at [545, 421] on span "last 3 months" at bounding box center [562, 415] width 81 height 22
type input "[DATE] to [DATE]"
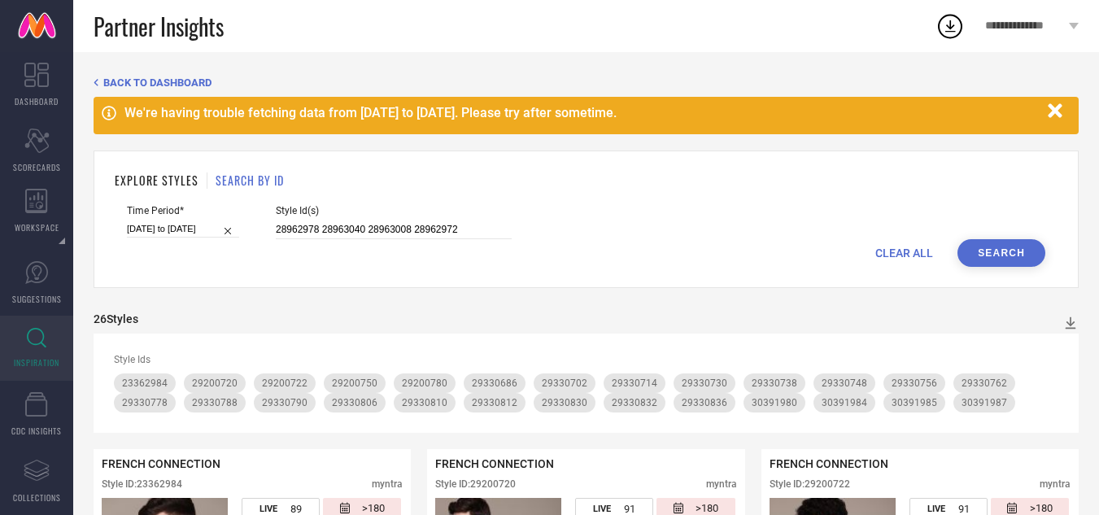
click at [975, 257] on button "Search" at bounding box center [1002, 253] width 88 height 28
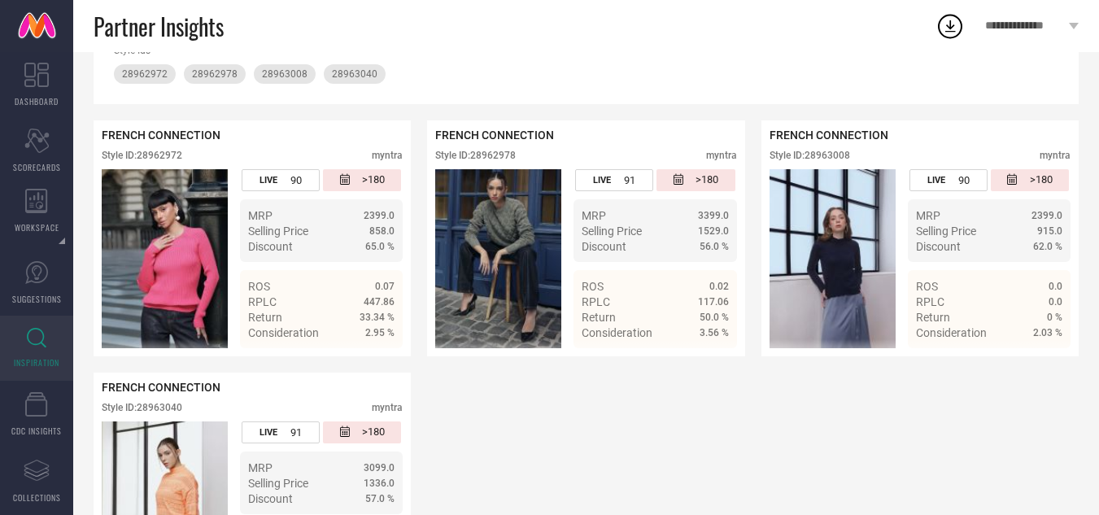
scroll to position [304, 0]
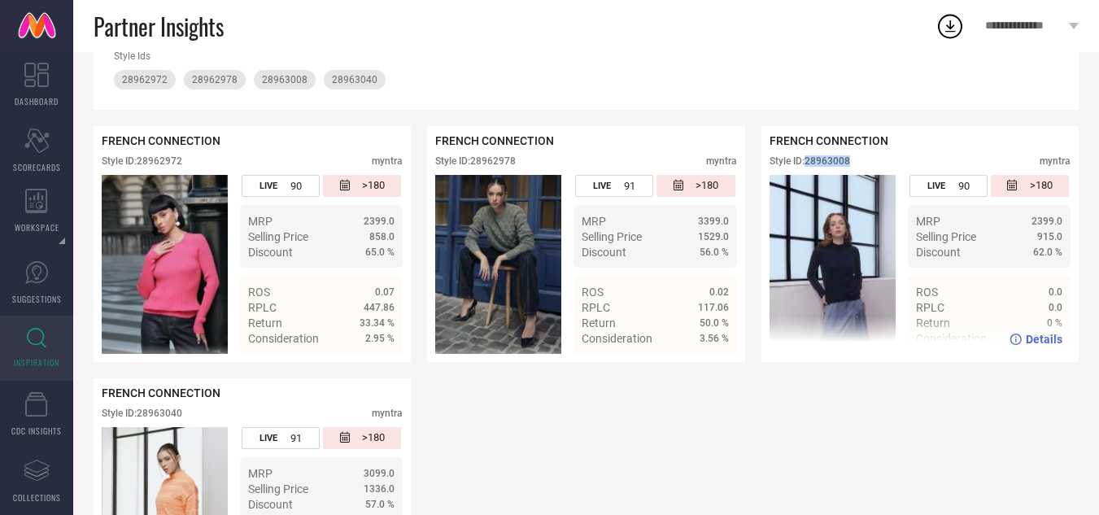
drag, startPoint x: 854, startPoint y: 161, endPoint x: 810, endPoint y: 160, distance: 43.9
click at [810, 160] on div "Style ID: 28963008 myntra" at bounding box center [920, 165] width 301 height 20
copy div "28963008"
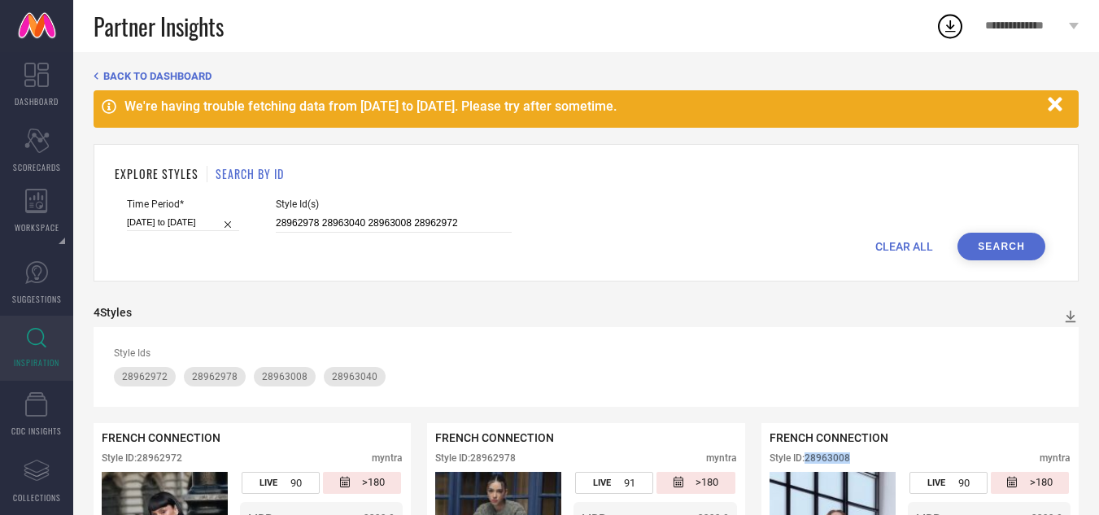
scroll to position [0, 0]
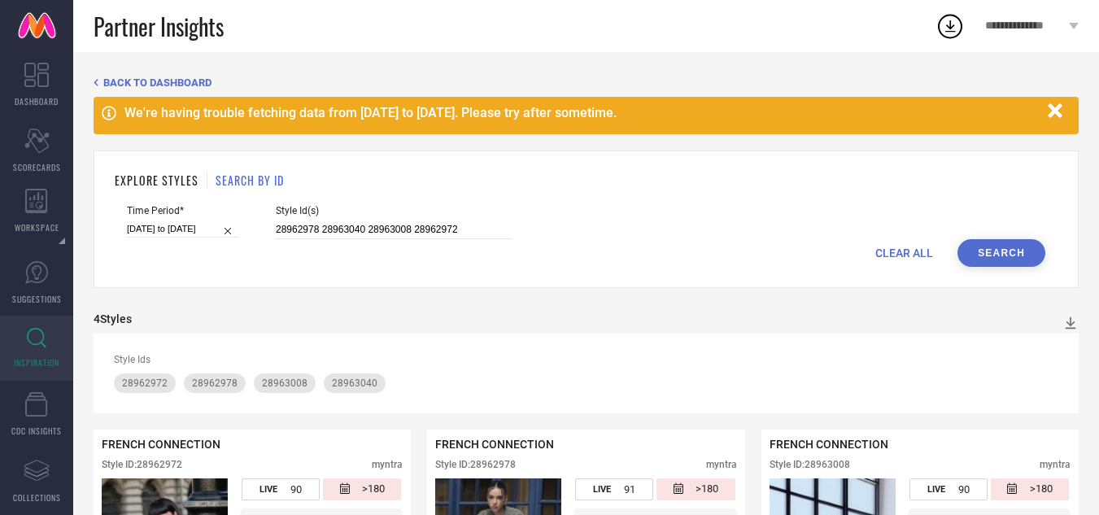
click at [898, 251] on span "CLEAR ALL" at bounding box center [905, 253] width 58 height 13
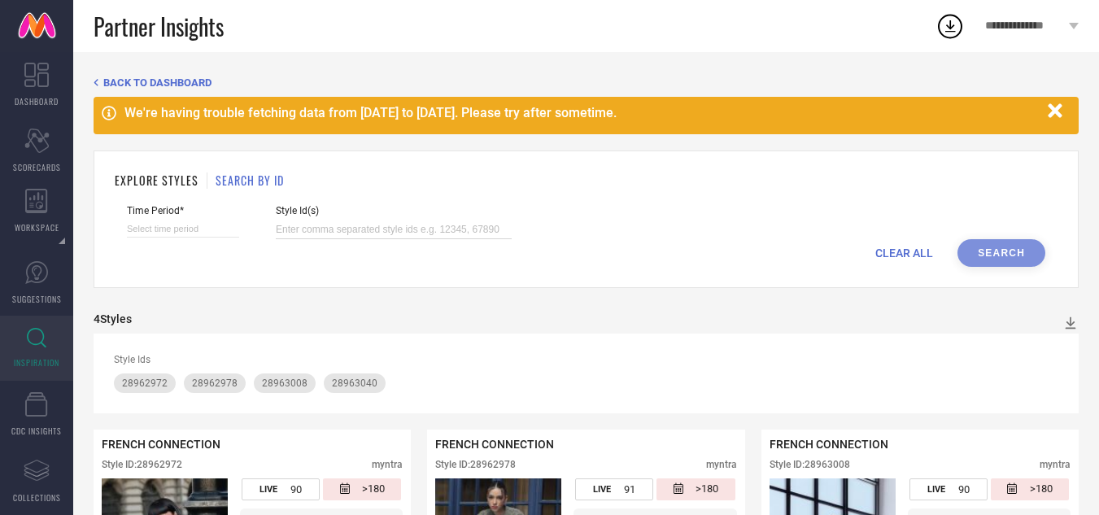
click at [483, 233] on input at bounding box center [394, 230] width 236 height 19
paste input "31046845 31046795 31046783 31046816 31046806 29410806 30036873 30036840 3003672…"
type input "31046845 31046795 31046783 31046816 31046806 29410806 30036873 30036840 3003672…"
click at [207, 228] on input at bounding box center [183, 229] width 112 height 17
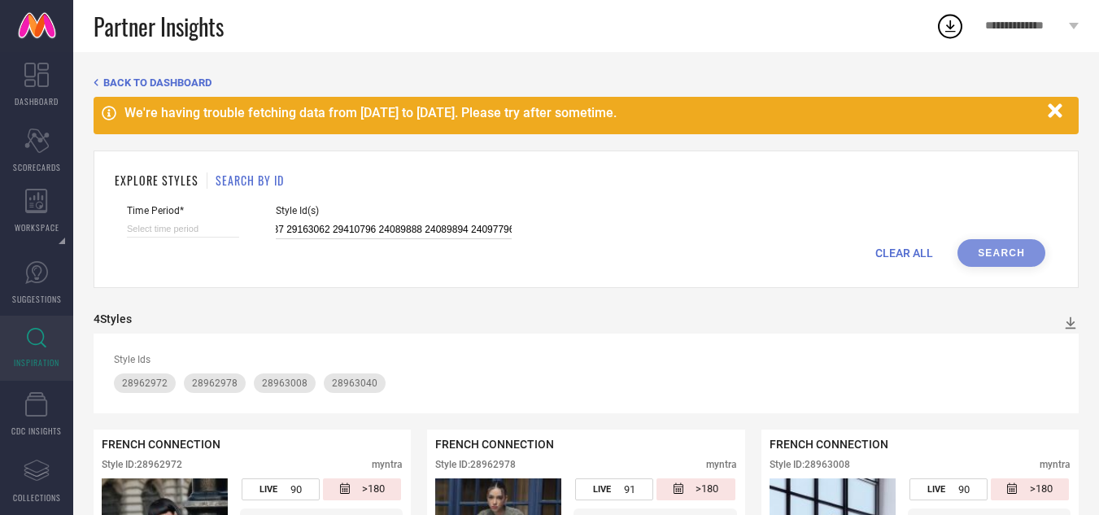
select select "8"
select select "2025"
select select "9"
select select "2025"
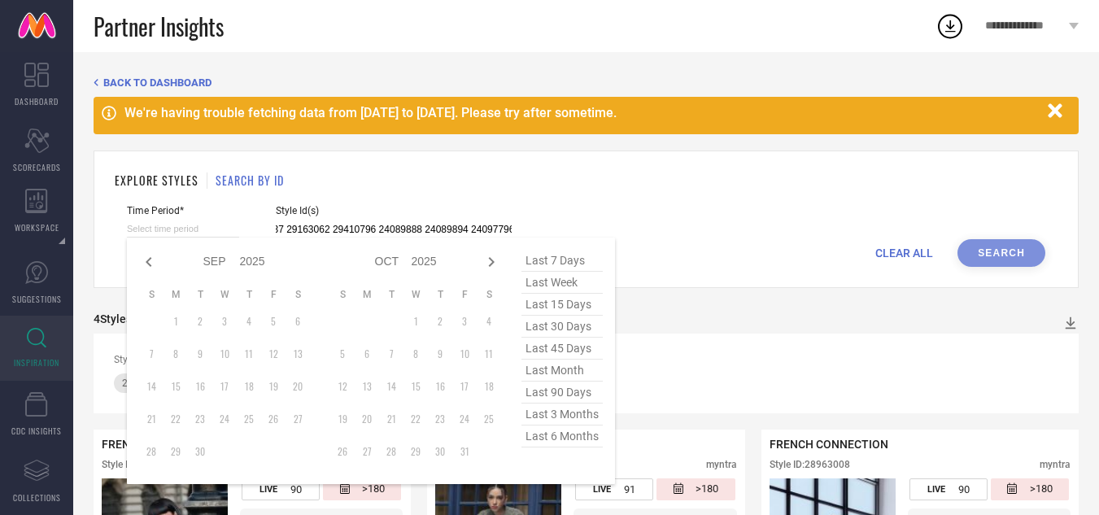
type input "31046845 31046795 31046783 31046816 31046806 29410806 30036873 30036840 3003672…"
click at [544, 419] on span "last 3 months" at bounding box center [562, 415] width 81 height 22
type input "[DATE] to [DATE]"
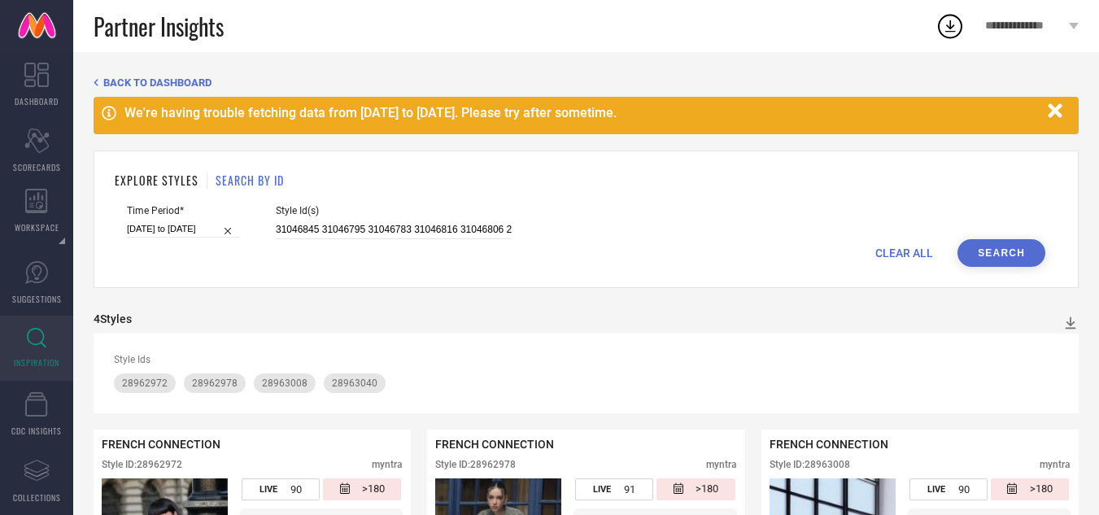
click at [994, 247] on button "Search" at bounding box center [1002, 253] width 88 height 28
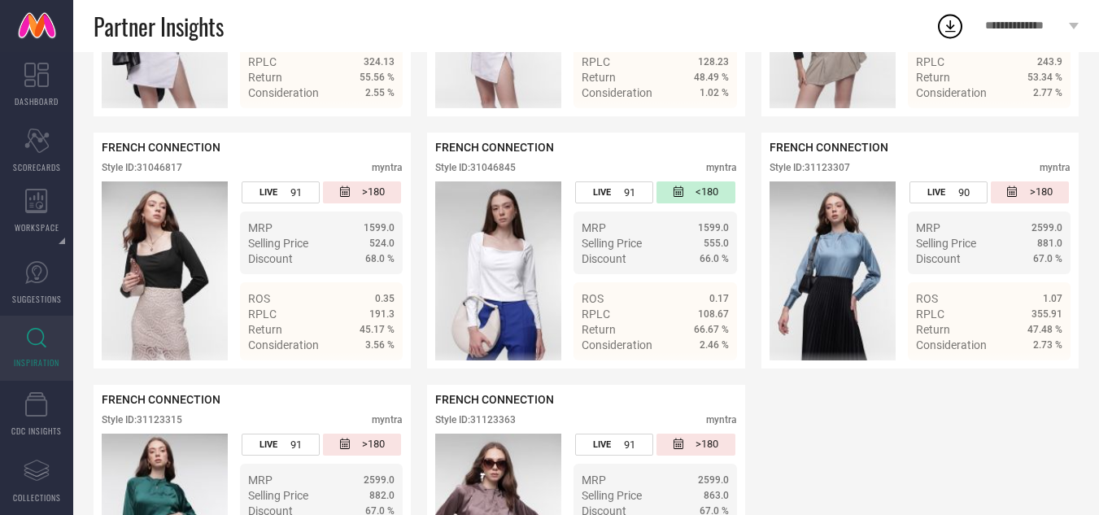
scroll to position [4123, 0]
